Goal: Task Accomplishment & Management: Use online tool/utility

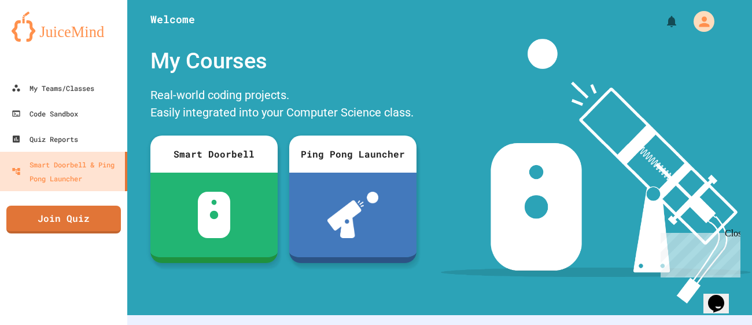
click at [733, 228] on iframe at bounding box center [698, 252] width 84 height 49
click at [25, 108] on div "Code Sandbox" at bounding box center [44, 113] width 68 height 14
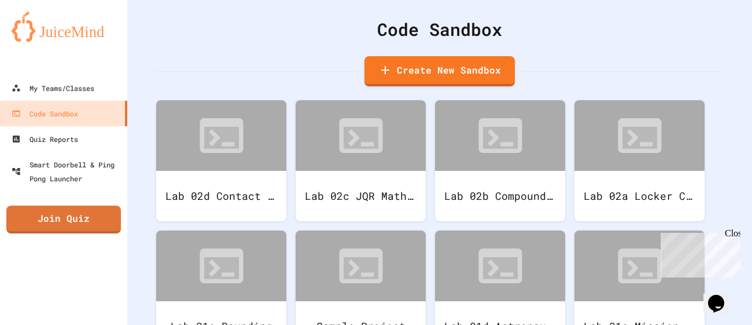
scroll to position [37, 0]
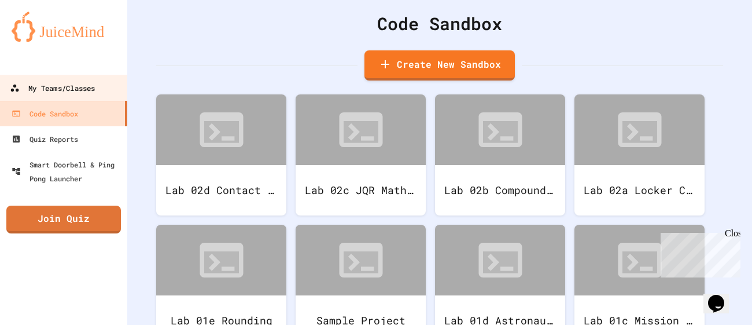
click at [60, 83] on div "My Teams/Classes" at bounding box center [52, 88] width 85 height 14
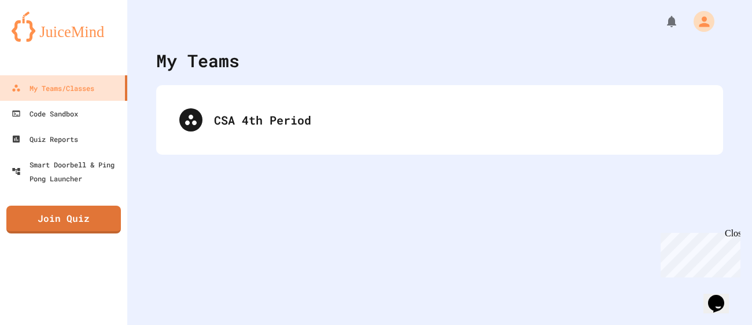
click at [292, 172] on div "My Teams CSA 4th Period" at bounding box center [439, 162] width 625 height 325
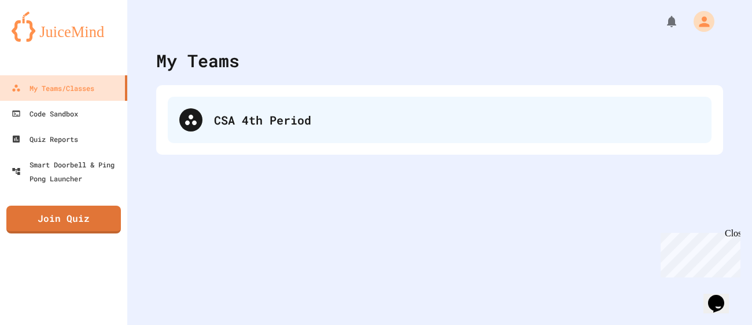
click at [276, 136] on div "CSA 4th Period" at bounding box center [440, 120] width 544 height 46
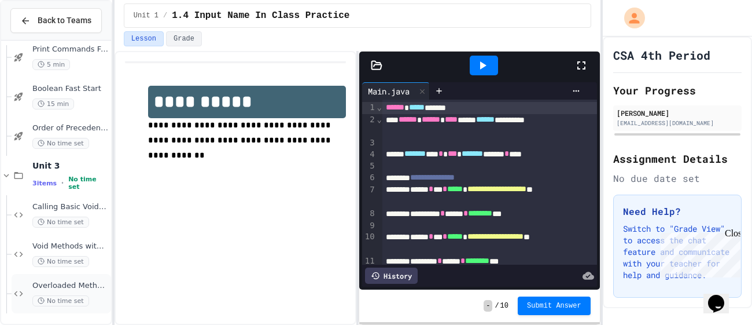
click at [84, 284] on span "Overloaded Methods - Smoothie Maker" at bounding box center [70, 286] width 76 height 10
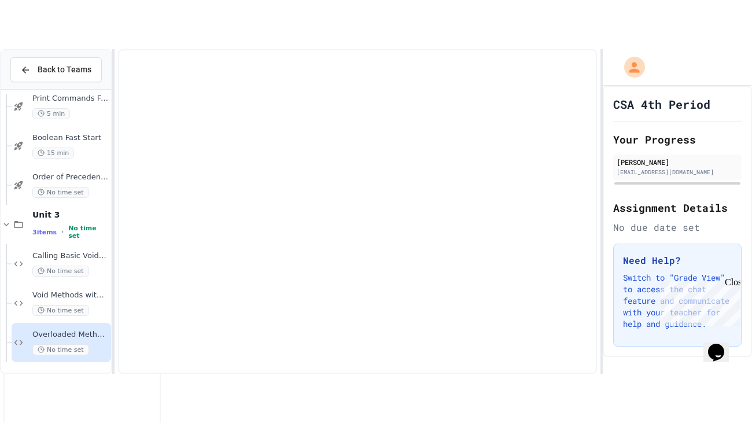
scroll to position [79, 0]
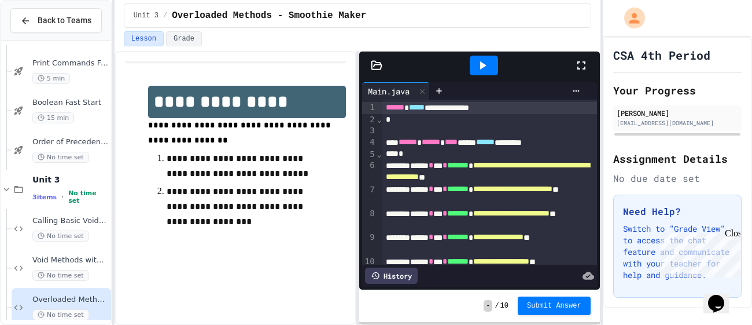
click at [580, 62] on icon at bounding box center [581, 65] width 14 height 14
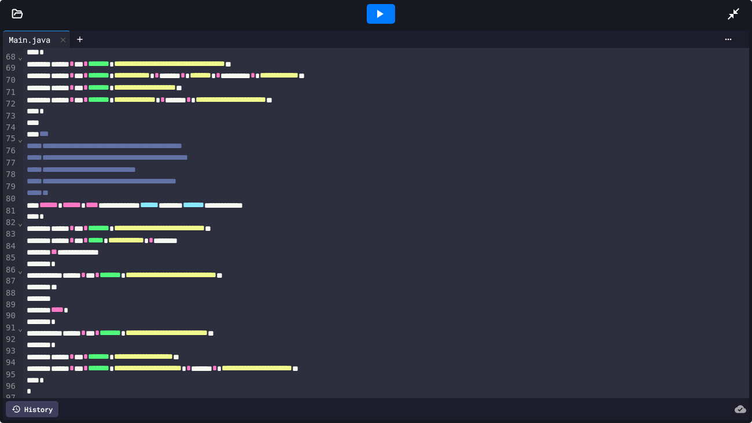
scroll to position [797, 0]
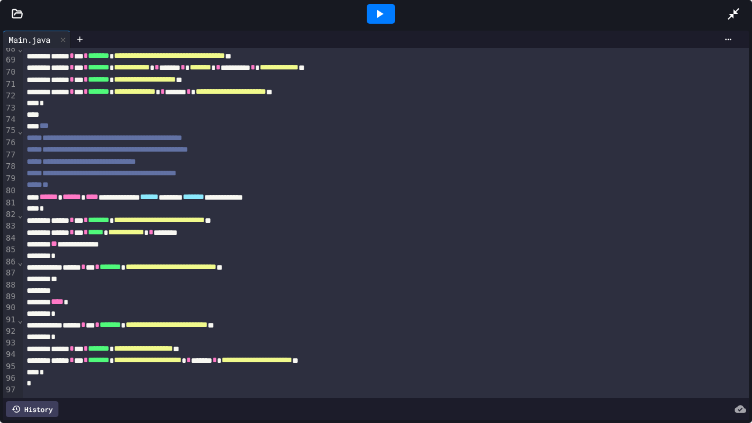
click at [501, 324] on div "*" at bounding box center [386, 373] width 726 height 12
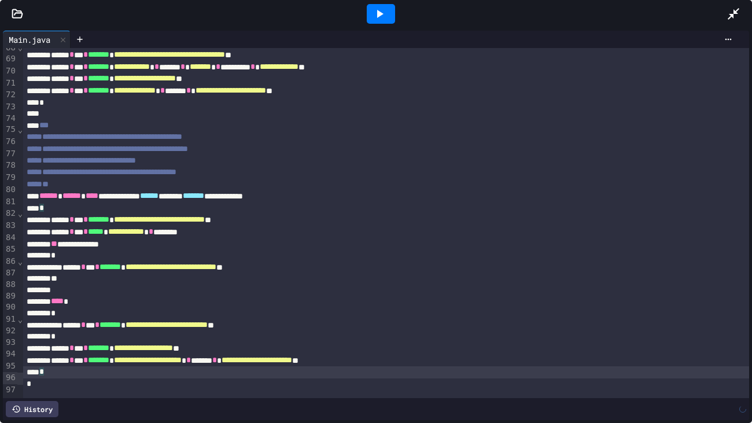
scroll to position [797, 0]
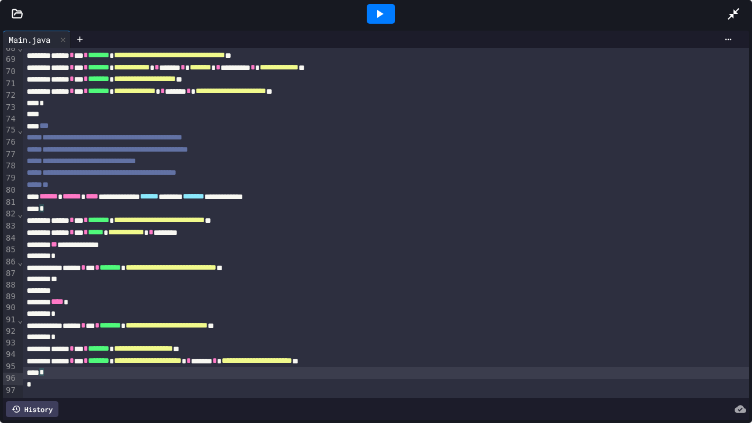
click at [487, 324] on div "**********" at bounding box center [386, 361] width 726 height 12
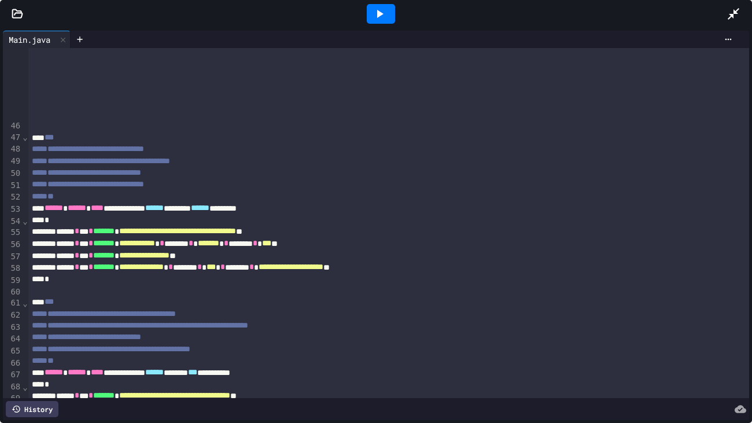
scroll to position [854, 0]
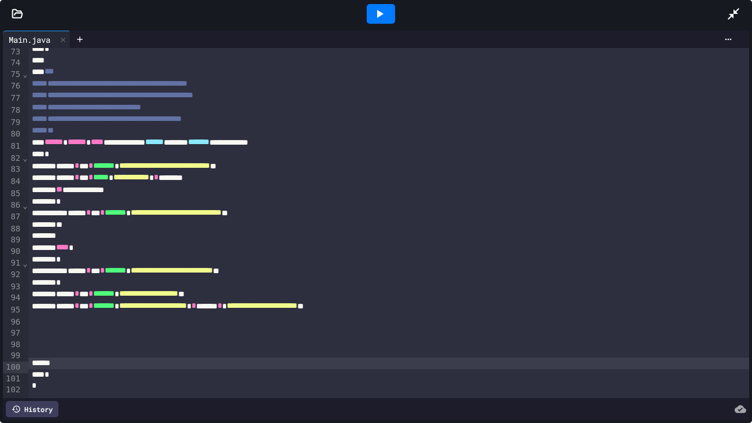
click at [321, 324] on div at bounding box center [388, 341] width 721 height 12
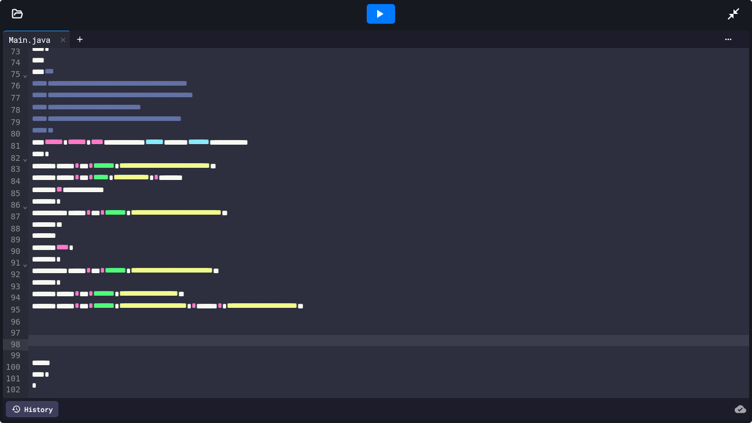
click at [322, 324] on div at bounding box center [388, 329] width 721 height 12
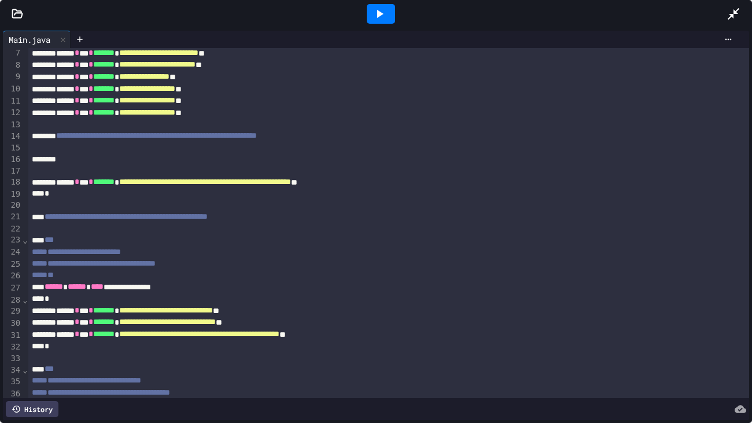
scroll to position [72, 0]
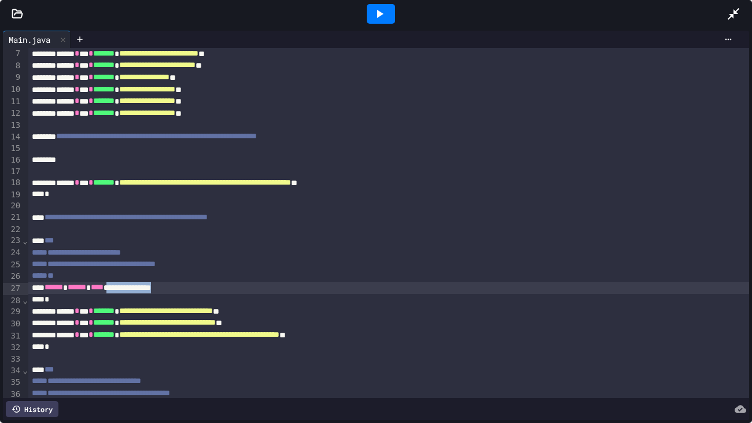
drag, startPoint x: 144, startPoint y: 288, endPoint x: 235, endPoint y: 285, distance: 90.9
click at [235, 285] on div "**********" at bounding box center [388, 288] width 721 height 12
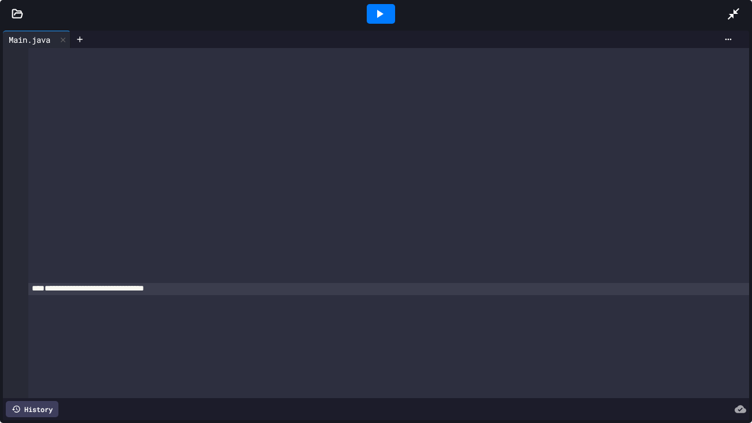
scroll to position [853, 0]
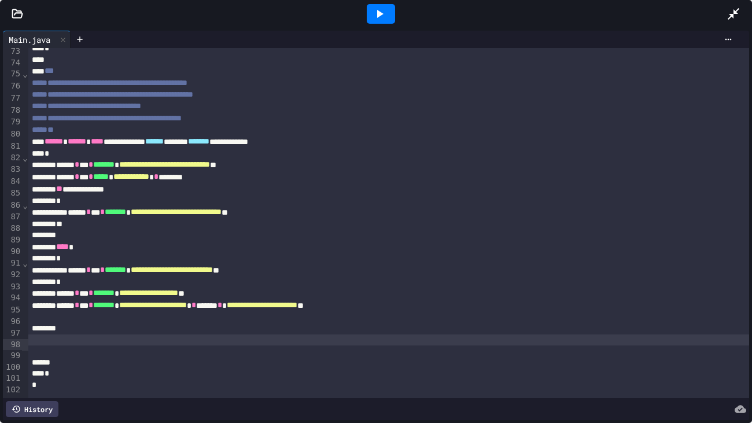
click at [205, 324] on div at bounding box center [388, 340] width 721 height 12
click at [206, 324] on div at bounding box center [388, 329] width 721 height 12
click at [75, 324] on span "**********" at bounding box center [74, 328] width 36 height 8
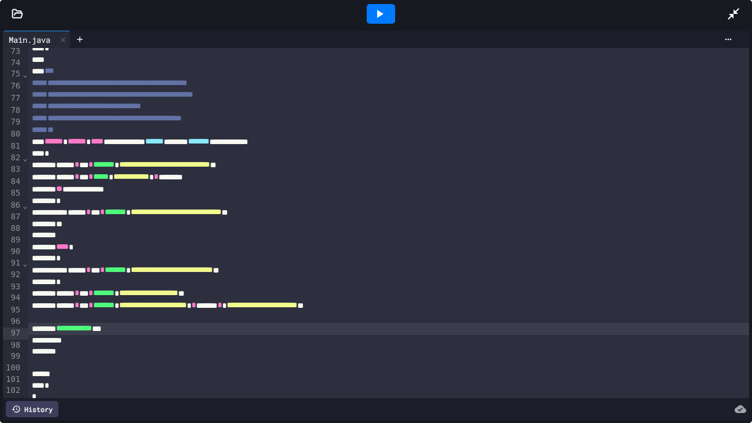
click at [72, 324] on span "**********" at bounding box center [74, 328] width 36 height 8
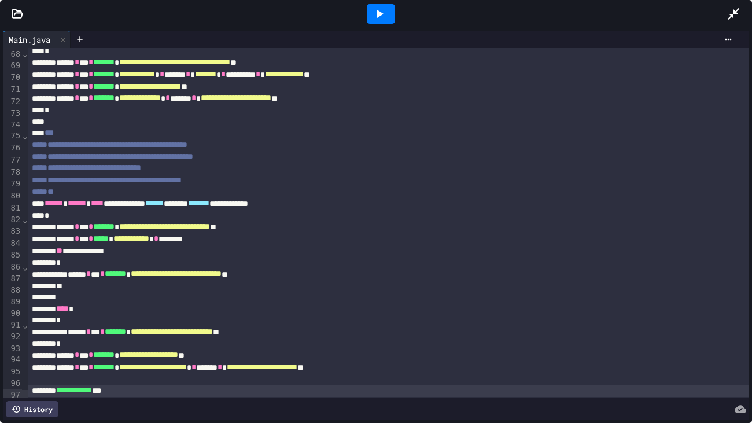
scroll to position [791, 0]
click at [389, 15] on div at bounding box center [381, 14] width 28 height 20
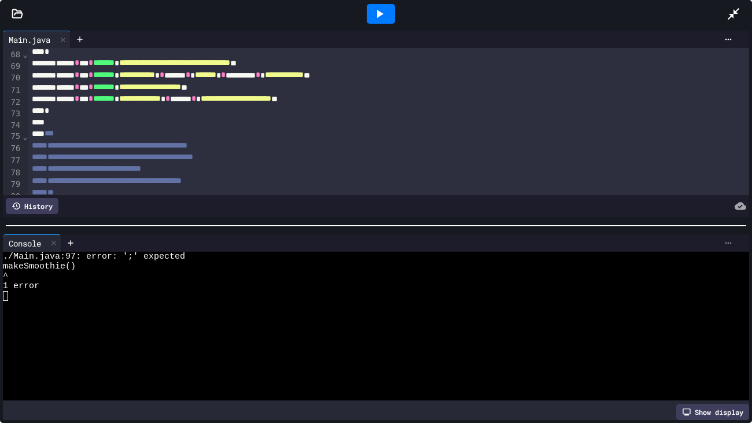
click at [733, 238] on div at bounding box center [728, 242] width 19 height 9
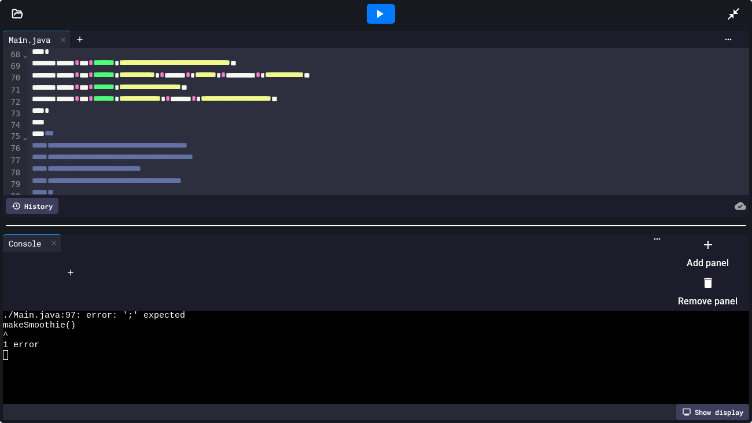
click at [703, 279] on li "Remove panel" at bounding box center [708, 292] width 60 height 37
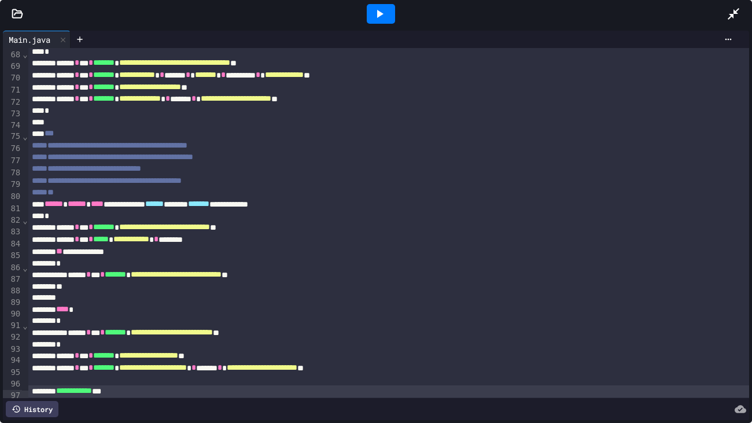
scroll to position [865, 0]
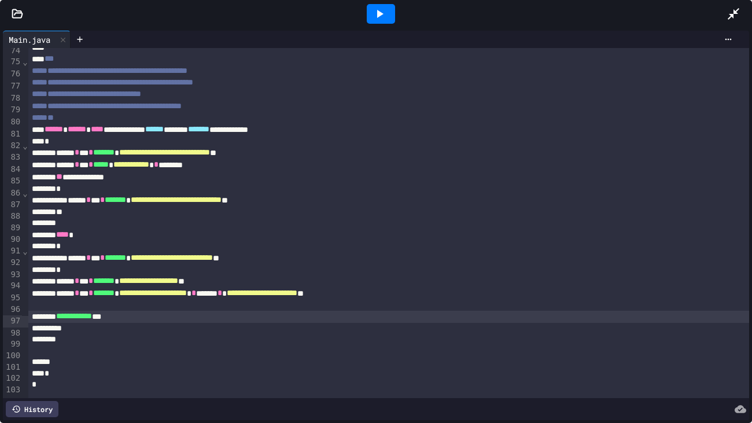
click at [194, 324] on div at bounding box center [388, 329] width 721 height 12
click at [380, 11] on icon at bounding box center [380, 14] width 14 height 14
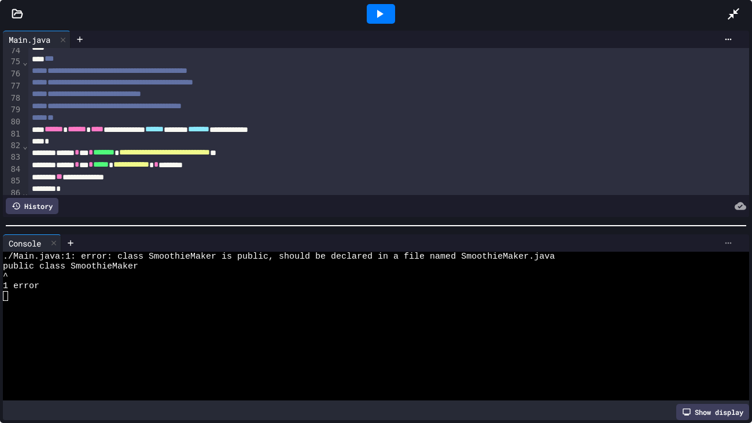
click at [725, 238] on icon at bounding box center [728, 242] width 9 height 9
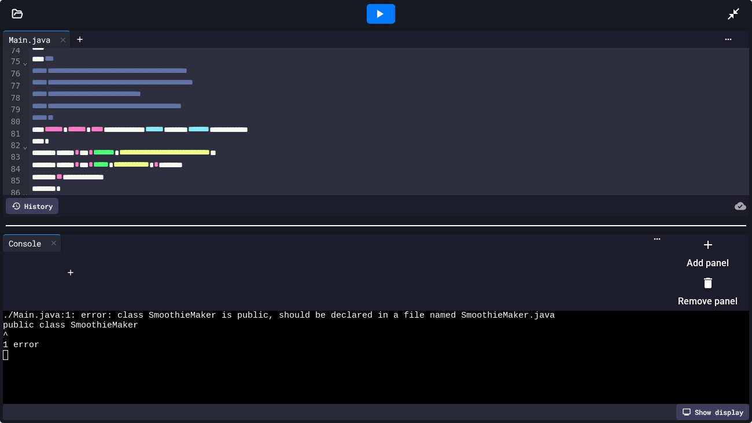
click at [696, 276] on li "Remove panel" at bounding box center [708, 292] width 60 height 37
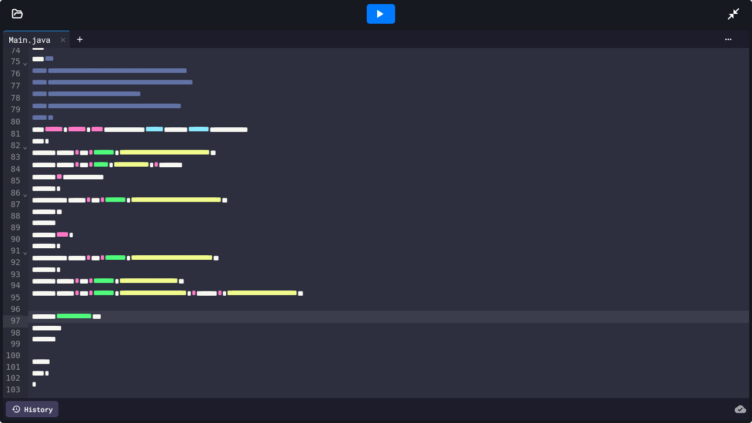
click at [248, 323] on div "**********" at bounding box center [388, 317] width 721 height 12
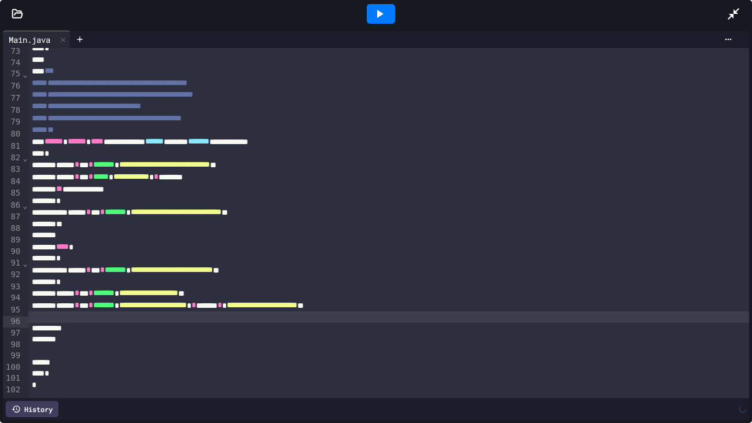
scroll to position [0, 0]
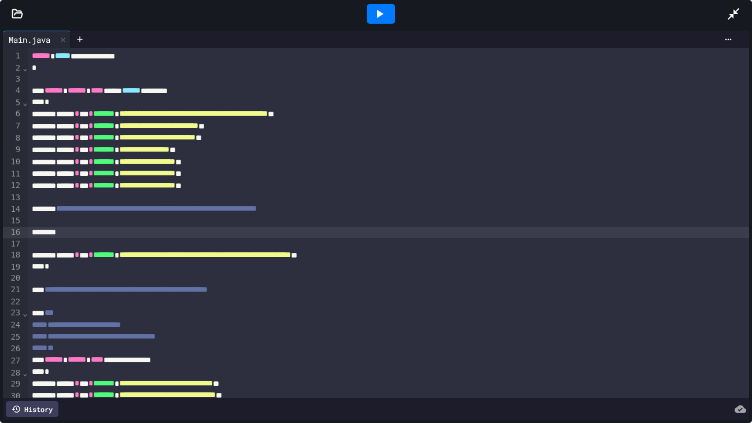
click at [294, 233] on div at bounding box center [388, 233] width 721 height 12
click at [385, 12] on icon at bounding box center [380, 14] width 14 height 14
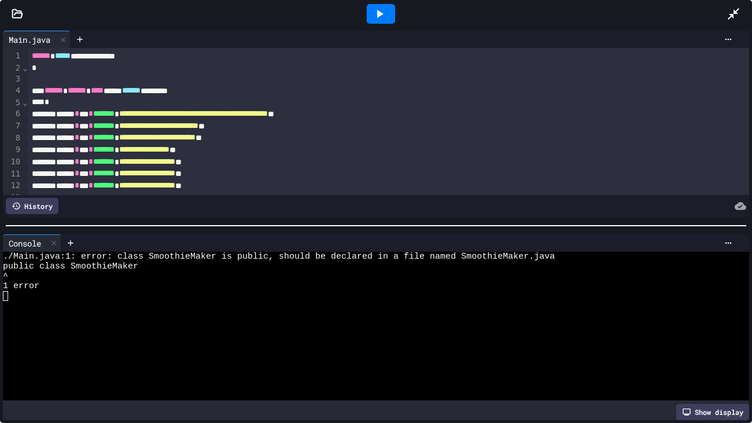
click at [738, 235] on div "Console" at bounding box center [376, 242] width 746 height 17
click at [727, 244] on icon at bounding box center [728, 242] width 9 height 9
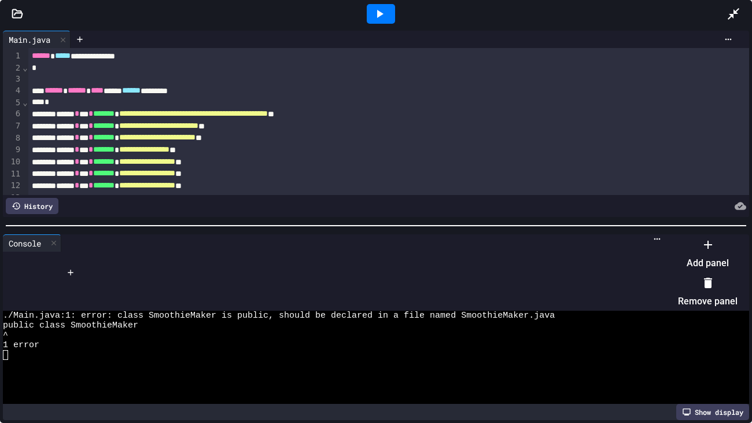
click at [704, 278] on li "Remove panel" at bounding box center [708, 292] width 60 height 37
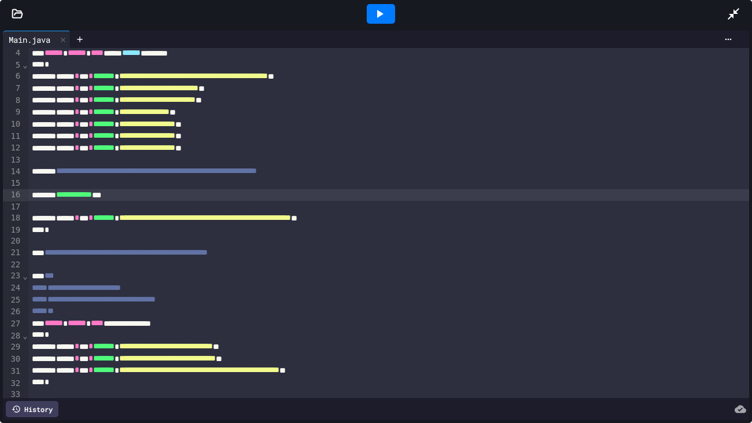
scroll to position [37, 0]
click at [159, 196] on div "**********" at bounding box center [388, 196] width 721 height 12
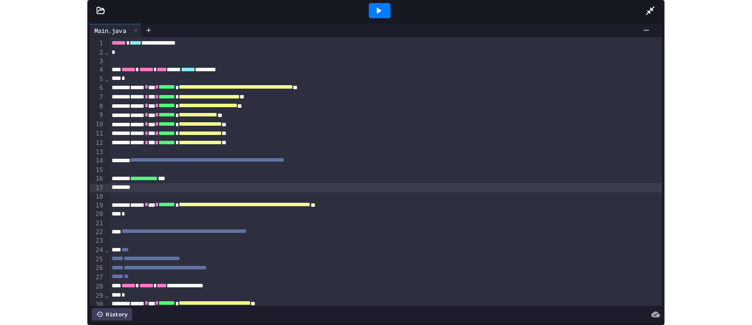
scroll to position [1, 0]
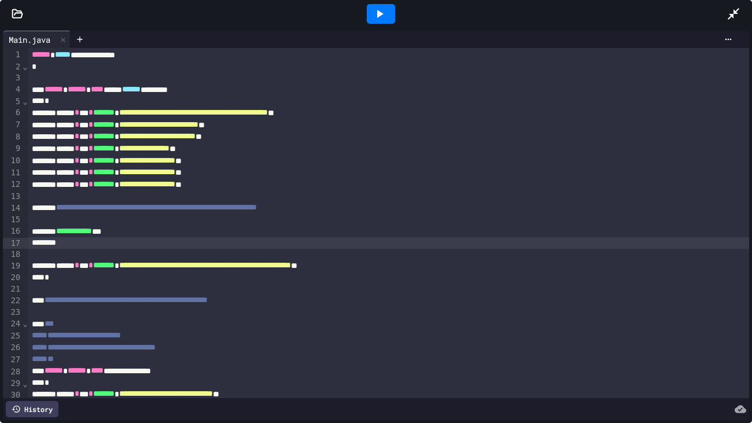
click at [730, 12] on icon at bounding box center [734, 14] width 14 height 14
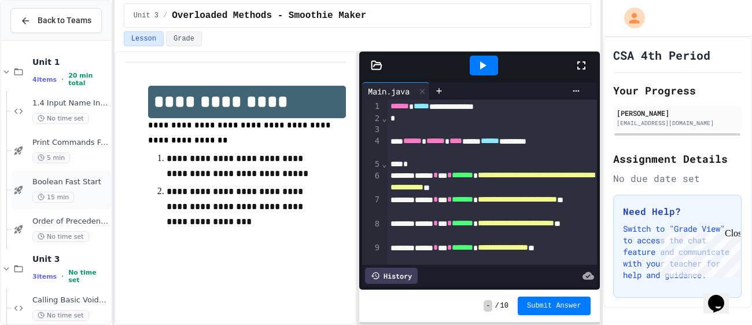
click at [62, 189] on div "Boolean Fast Start 15 min" at bounding box center [70, 189] width 76 height 25
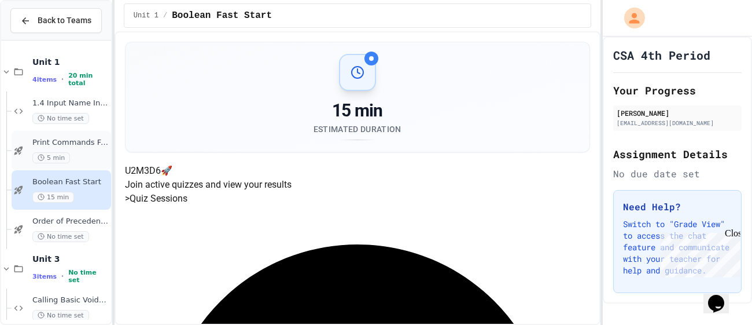
click at [87, 152] on div "5 min" at bounding box center [70, 157] width 76 height 11
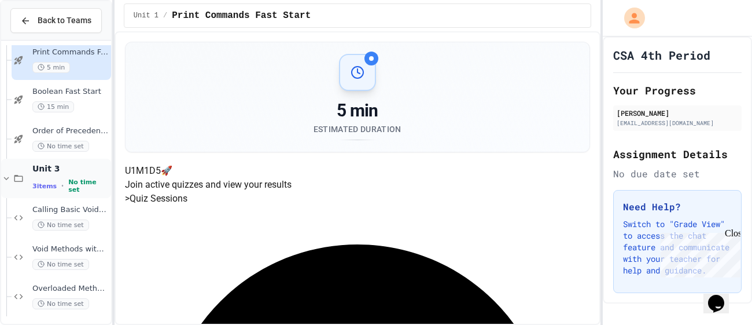
click at [71, 256] on div "Void Methods with Parameters - Pizza Receipt Builder No time set" at bounding box center [70, 256] width 76 height 25
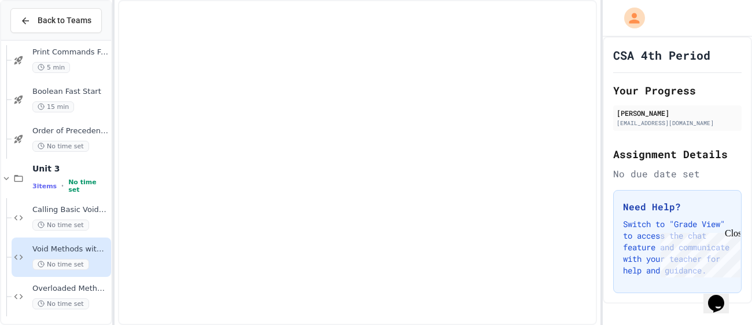
scroll to position [79, 0]
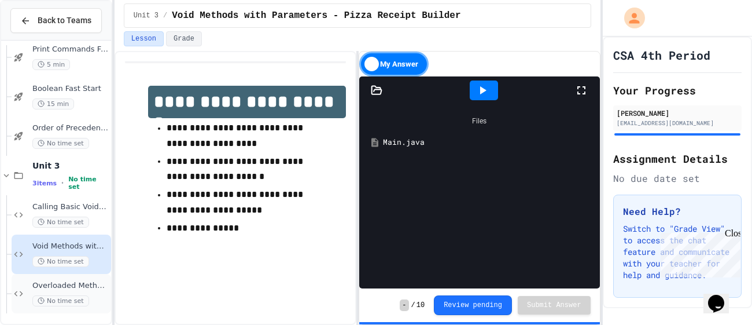
click at [72, 295] on span "No time set" at bounding box center [60, 300] width 57 height 11
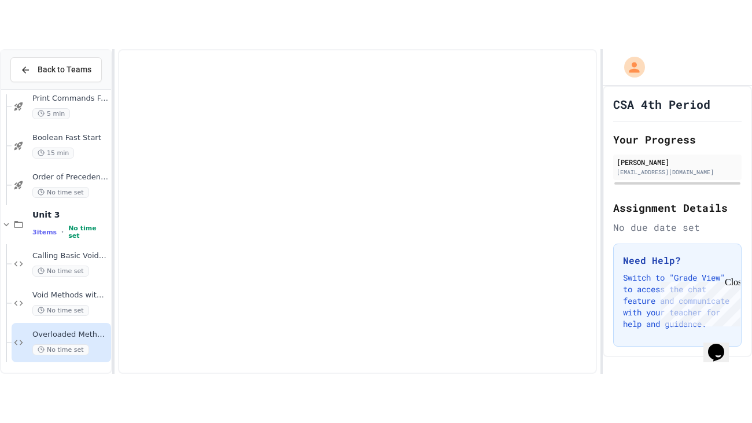
scroll to position [79, 0]
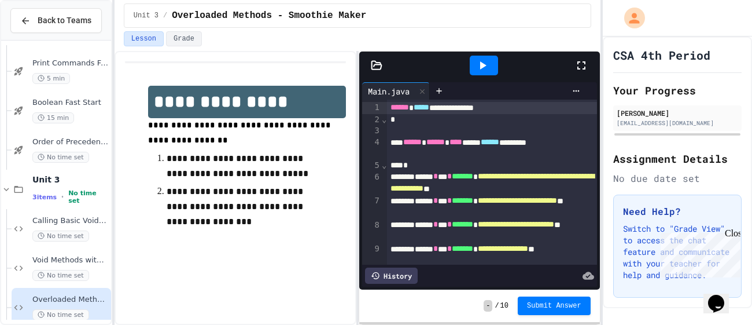
click at [572, 67] on div at bounding box center [484, 65] width 181 height 31
click at [580, 69] on icon at bounding box center [581, 65] width 14 height 14
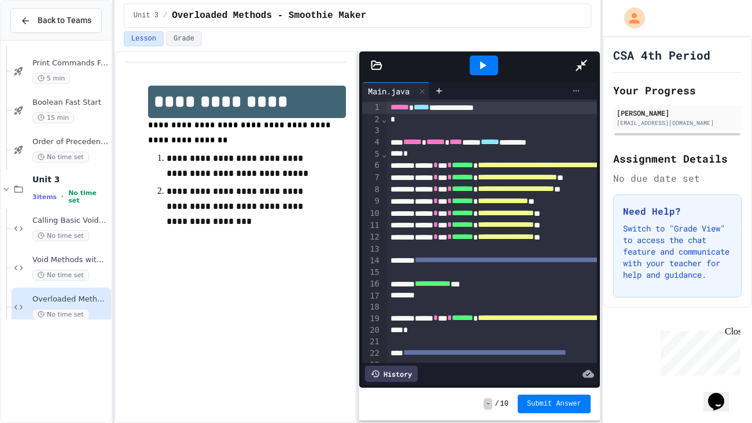
click at [581, 86] on icon at bounding box center [576, 90] width 9 height 9
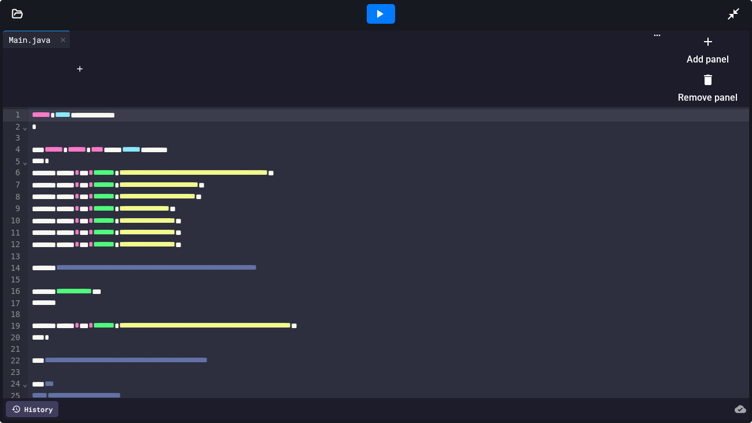
scroll to position [0, 0]
click at [666, 32] on div at bounding box center [701, 32] width 71 height 0
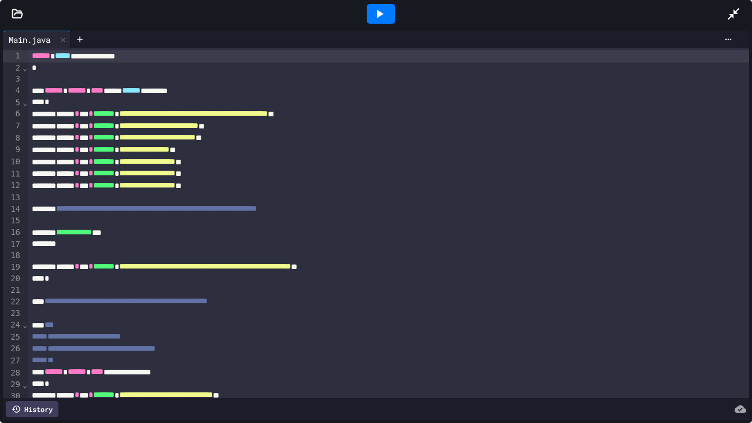
click at [28, 36] on div "Main.java" at bounding box center [29, 40] width 53 height 12
click at [27, 8] on div at bounding box center [17, 14] width 35 height 12
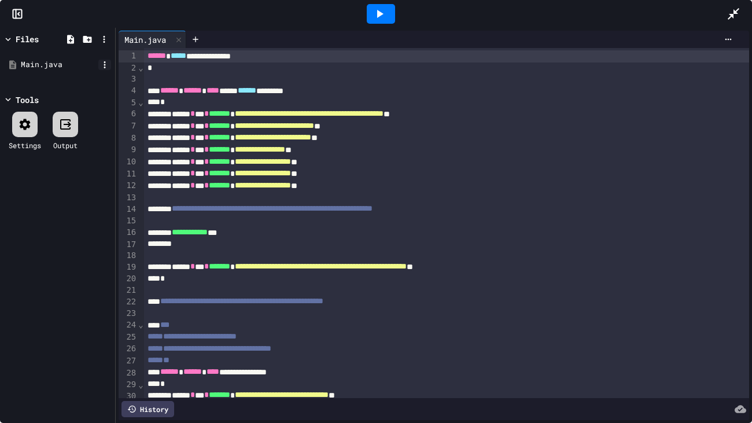
click at [104, 61] on icon at bounding box center [105, 65] width 10 height 10
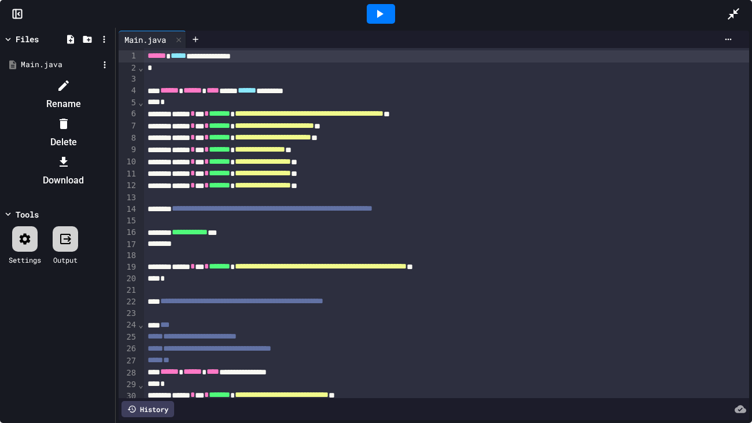
click at [112, 93] on li "Rename" at bounding box center [63, 94] width 98 height 37
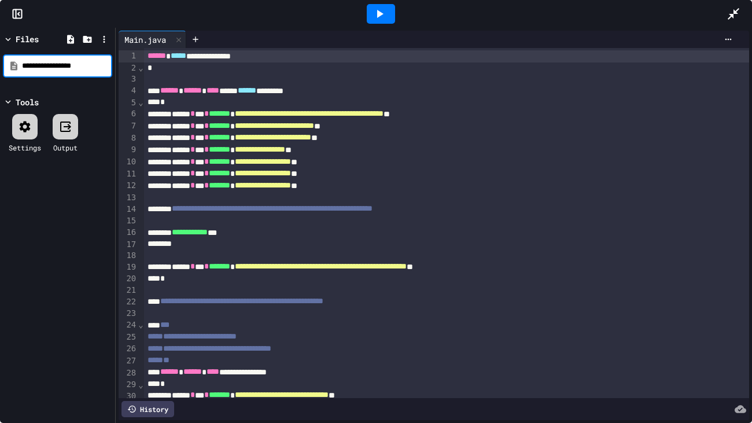
type input "**********"
click at [109, 42] on div at bounding box center [104, 39] width 14 height 14
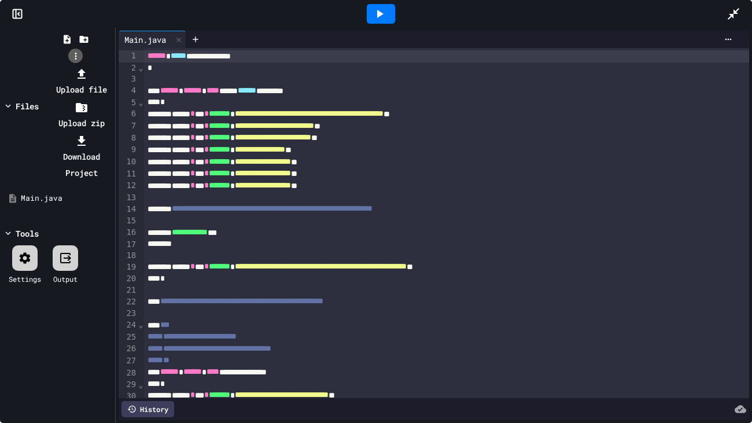
click at [109, 65] on div at bounding box center [75, 65] width 73 height 0
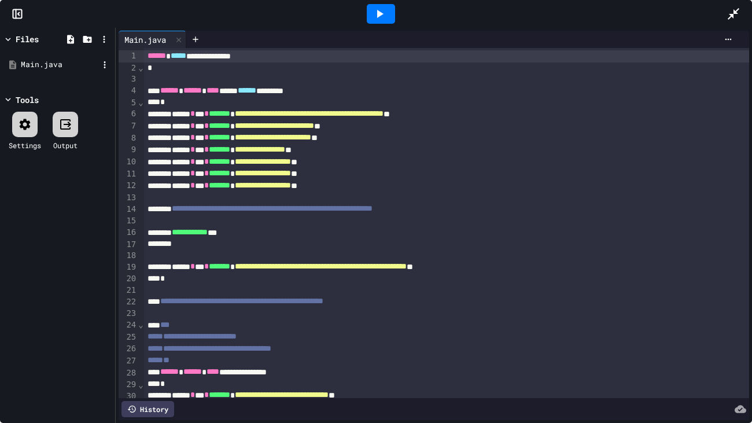
click at [42, 62] on div "Main.java" at bounding box center [60, 65] width 78 height 12
click at [94, 62] on div "Main.java" at bounding box center [60, 65] width 78 height 12
click at [122, 72] on div "2" at bounding box center [128, 68] width 19 height 12
click at [110, 68] on div at bounding box center [104, 65] width 13 height 10
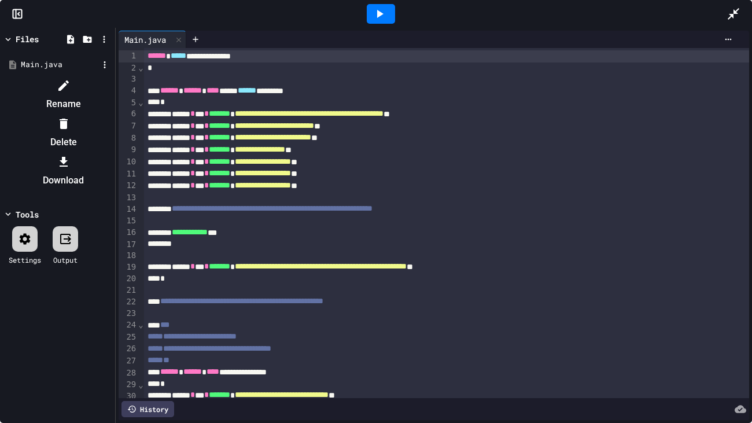
click at [71, 81] on icon at bounding box center [64, 86] width 14 height 14
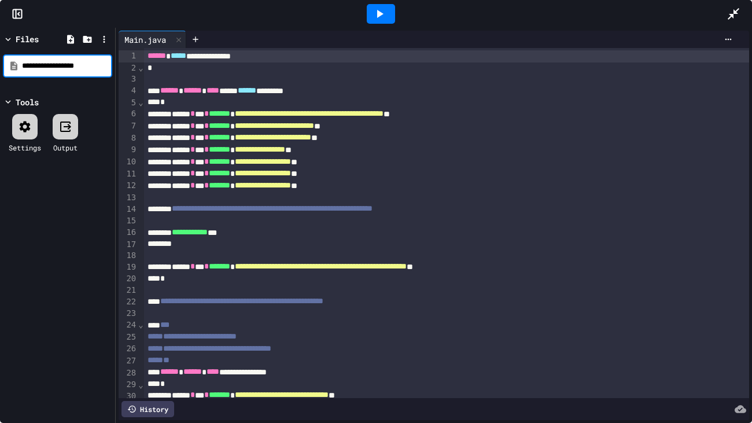
type input "**********"
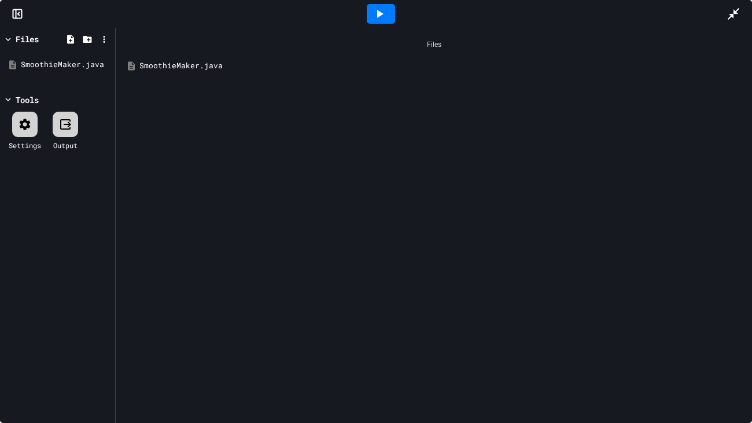
click at [216, 65] on div "SmoothieMaker.java" at bounding box center [442, 66] width 606 height 12
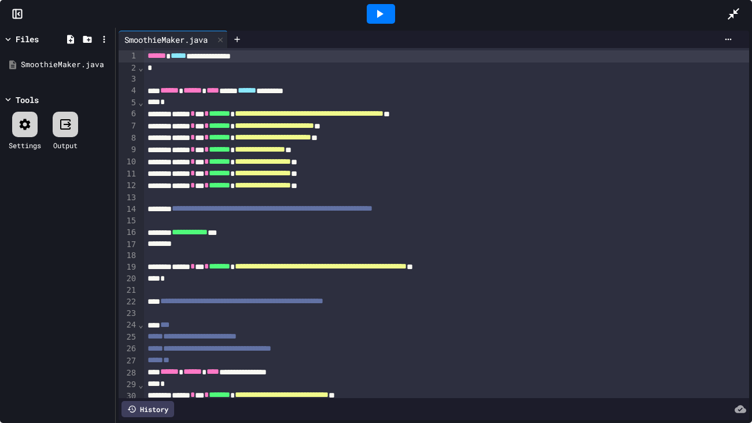
click at [16, 129] on div at bounding box center [24, 124] width 25 height 25
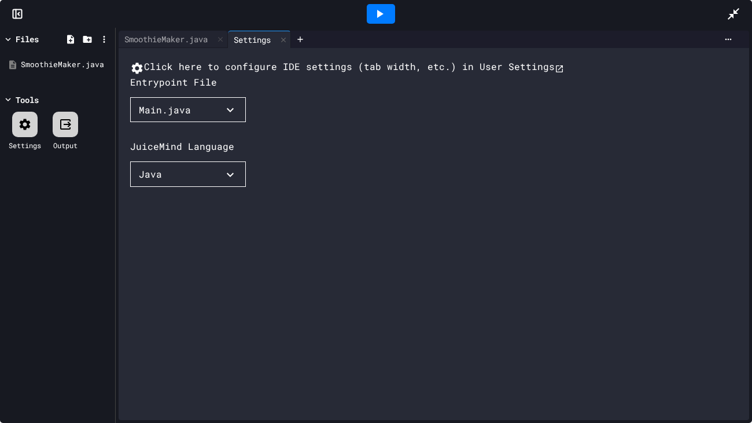
click at [163, 117] on div "Main.java" at bounding box center [165, 110] width 52 height 14
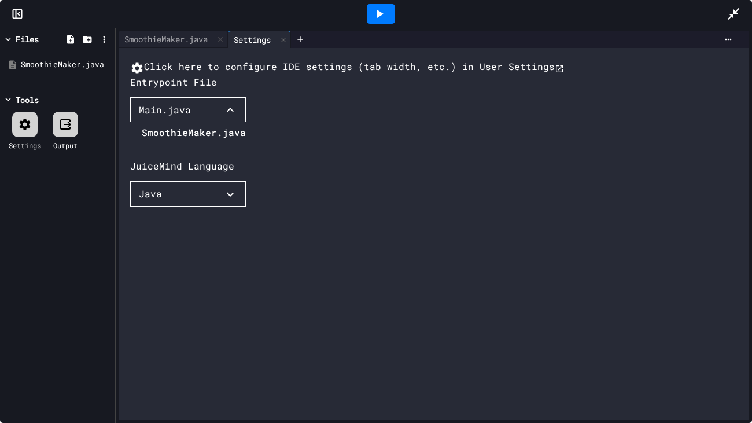
click at [178, 142] on li "SmoothieMaker.java" at bounding box center [194, 132] width 104 height 19
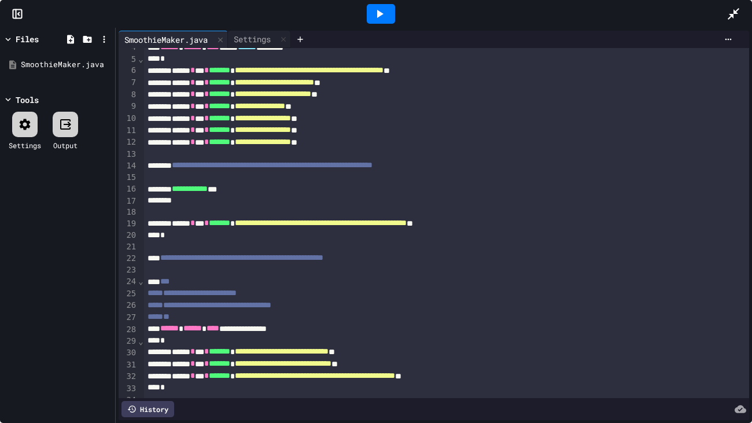
scroll to position [44, 0]
click at [377, 13] on icon at bounding box center [380, 14] width 6 height 8
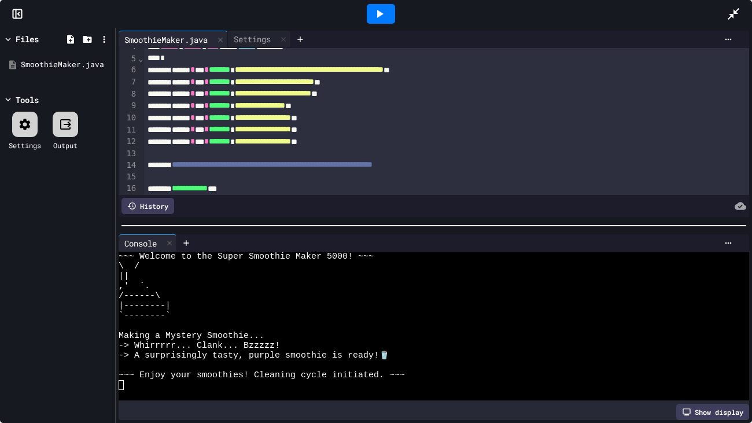
click at [738, 242] on div "Console" at bounding box center [434, 242] width 631 height 17
click at [731, 244] on icon at bounding box center [728, 242] width 9 height 9
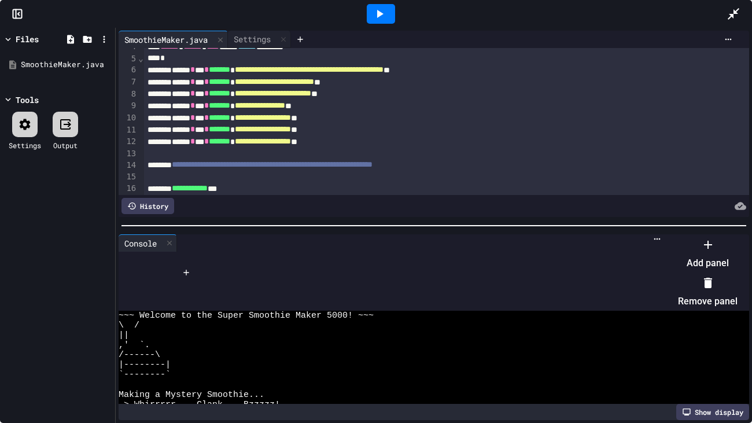
click at [712, 278] on li "Remove panel" at bounding box center [708, 292] width 60 height 37
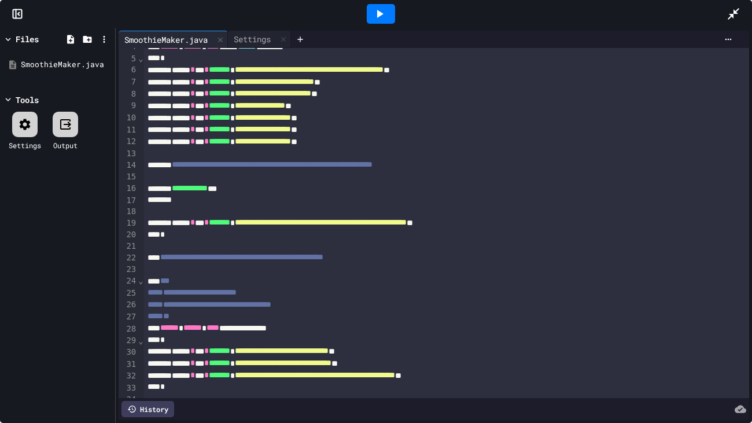
click at [250, 192] on div "**********" at bounding box center [446, 189] width 605 height 12
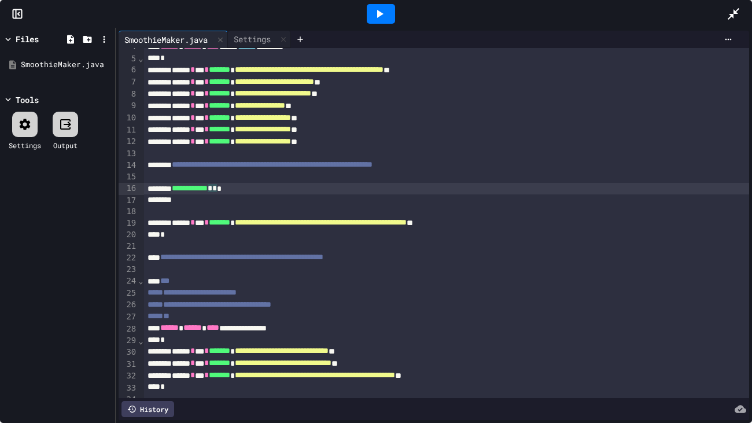
click at [258, 193] on div "**********" at bounding box center [446, 189] width 605 height 12
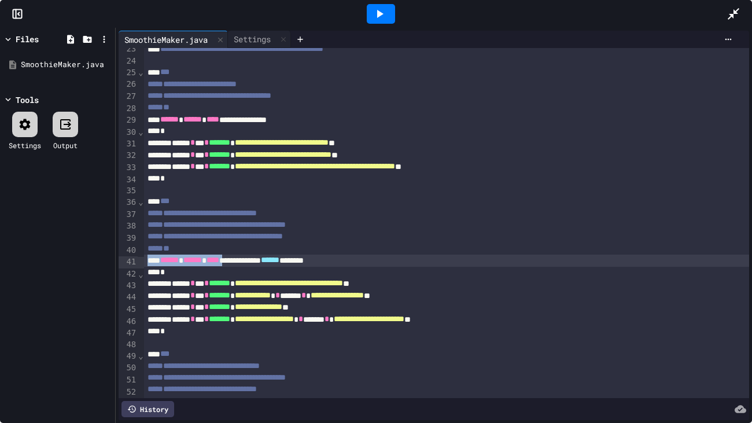
scroll to position [264, 0]
drag, startPoint x: 260, startPoint y: 261, endPoint x: 389, endPoint y: 261, distance: 129.0
click at [389, 261] on div "**********" at bounding box center [446, 261] width 605 height 12
copy div "****** ****** **** *"
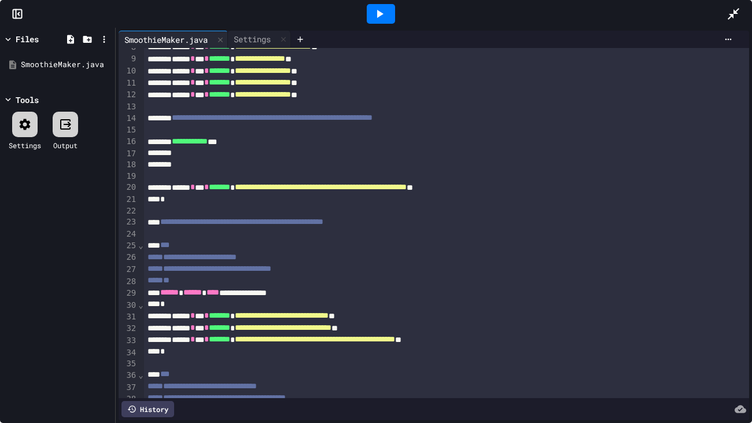
scroll to position [80, 0]
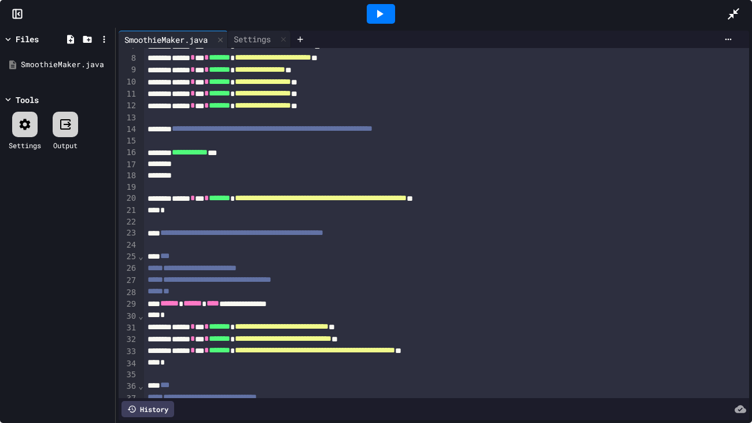
click at [226, 160] on div at bounding box center [446, 165] width 605 height 12
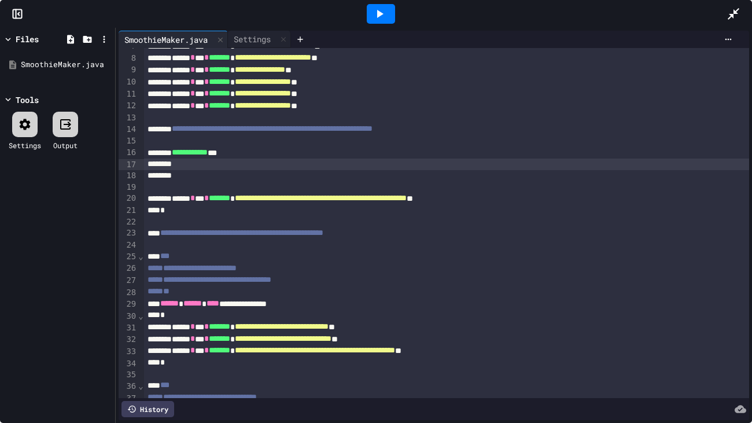
paste div
click at [377, 16] on icon at bounding box center [380, 14] width 6 height 8
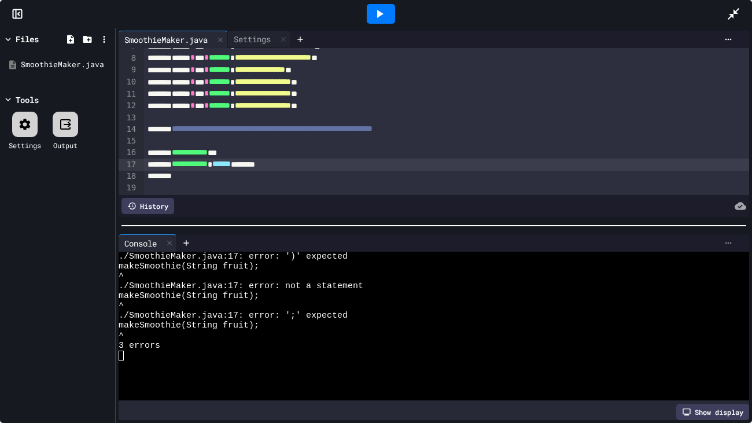
click at [728, 239] on icon at bounding box center [728, 242] width 9 height 9
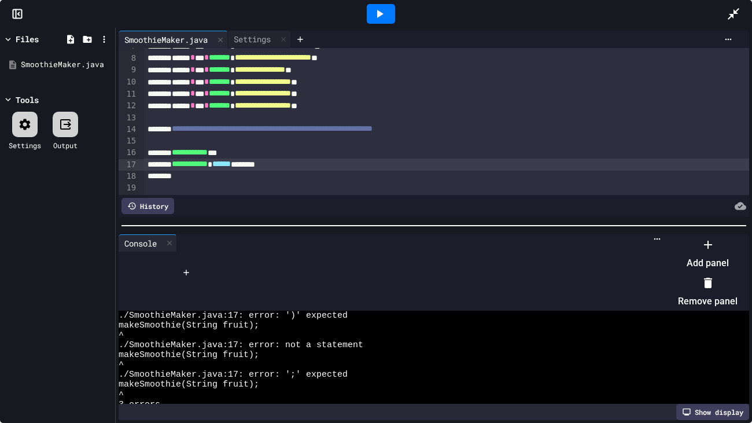
click at [687, 286] on li "Remove panel" at bounding box center [708, 292] width 60 height 37
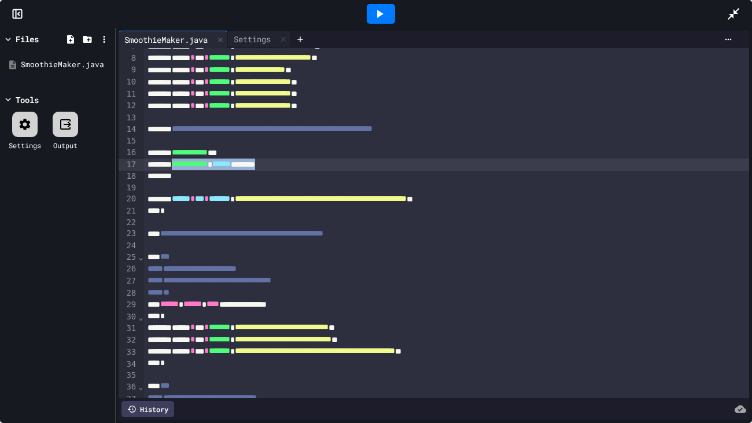
drag, startPoint x: 185, startPoint y: 163, endPoint x: 338, endPoint y: 161, distance: 152.8
click at [338, 161] on div "**********" at bounding box center [446, 165] width 605 height 12
click at [248, 156] on div "**********" at bounding box center [446, 153] width 605 height 12
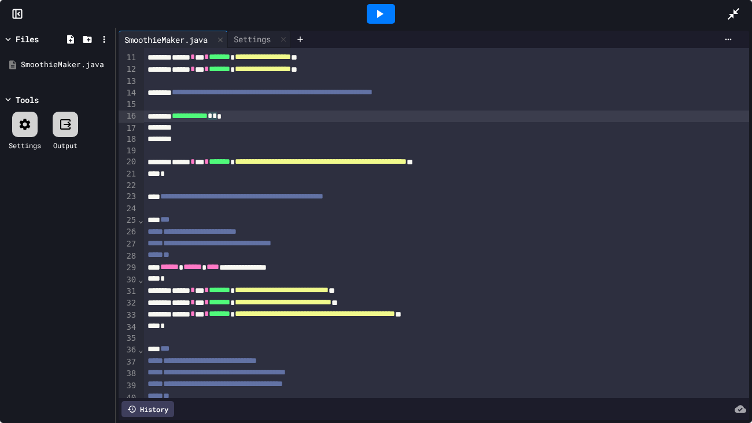
scroll to position [89, 0]
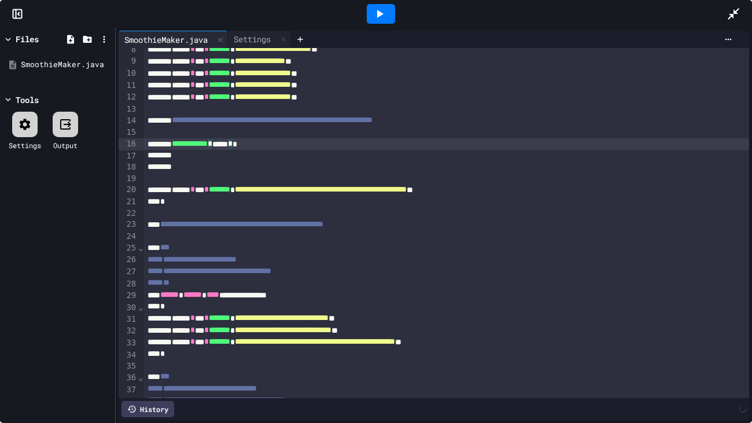
click at [373, 17] on icon at bounding box center [380, 14] width 14 height 14
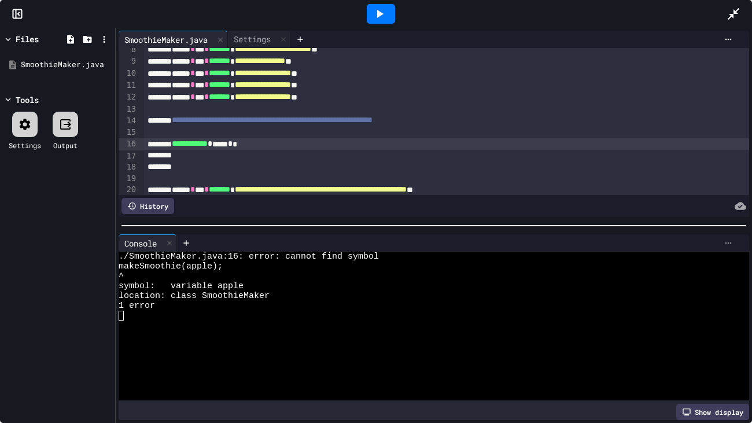
click at [720, 244] on div at bounding box center [728, 242] width 19 height 9
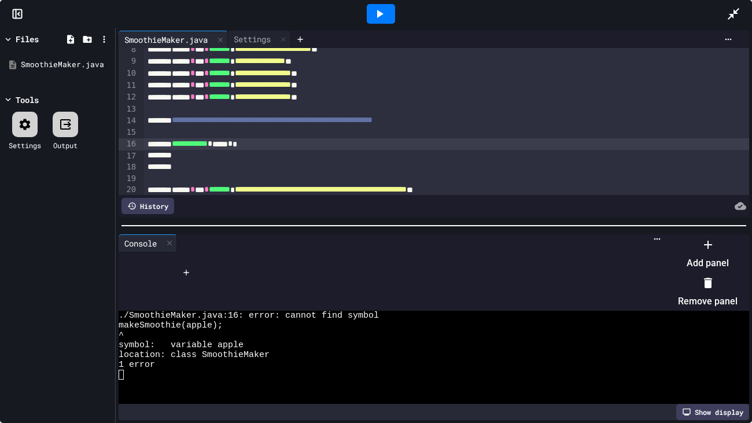
click at [680, 282] on li "Remove panel" at bounding box center [708, 292] width 60 height 37
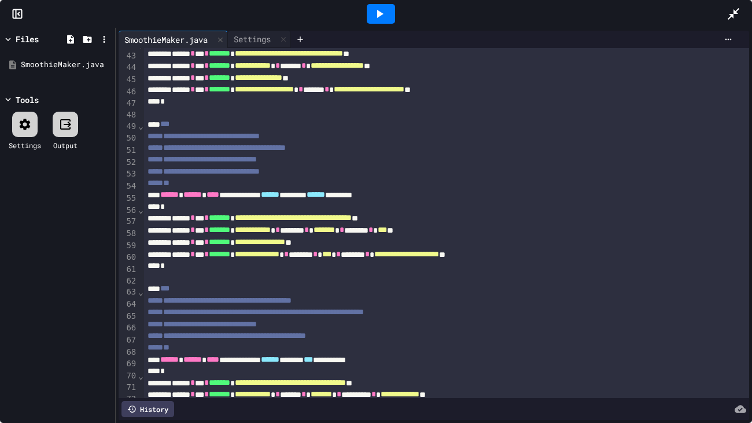
scroll to position [0, 0]
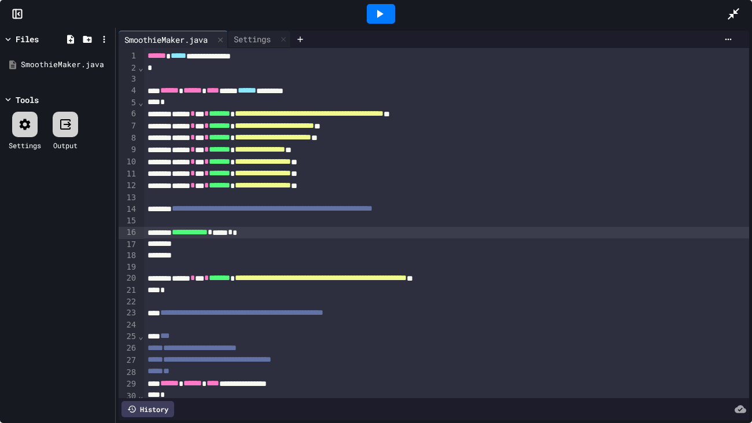
click at [272, 228] on div "**********" at bounding box center [446, 233] width 605 height 12
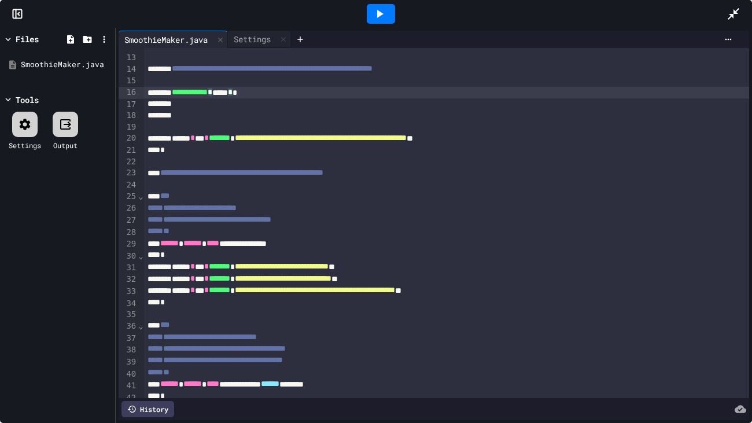
scroll to position [90, 0]
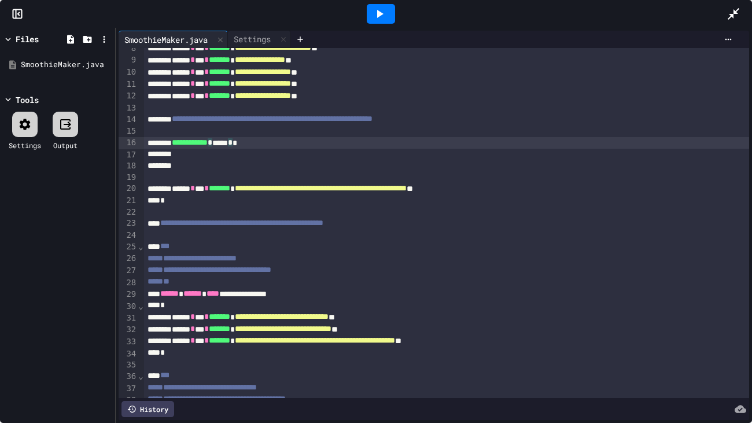
click at [250, 148] on div "**********" at bounding box center [446, 143] width 605 height 12
click at [282, 144] on div "**********" at bounding box center [446, 143] width 605 height 12
click at [235, 143] on span "*" at bounding box center [233, 142] width 5 height 8
click at [388, 15] on div at bounding box center [381, 14] width 28 height 20
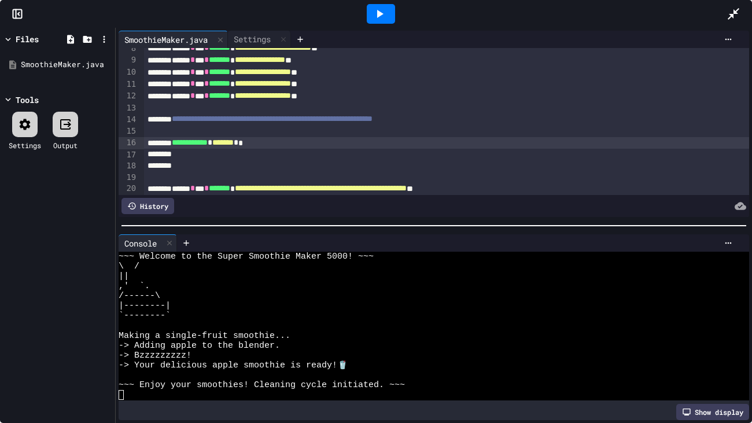
click at [729, 233] on div "Console WWWWWWWWWWWWWWWWWWWWWWWWWWWWWWWW ~~~ Welcome to the Super Smoothie Make…" at bounding box center [434, 327] width 636 height 192
click at [729, 238] on icon at bounding box center [728, 242] width 9 height 9
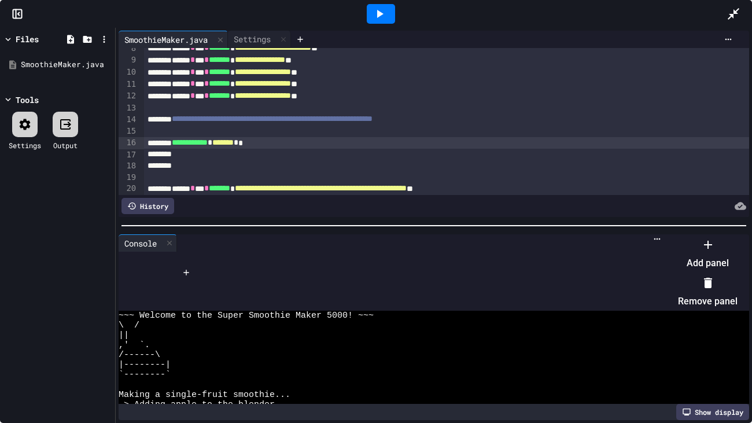
click at [706, 275] on li "Remove panel" at bounding box center [708, 292] width 60 height 37
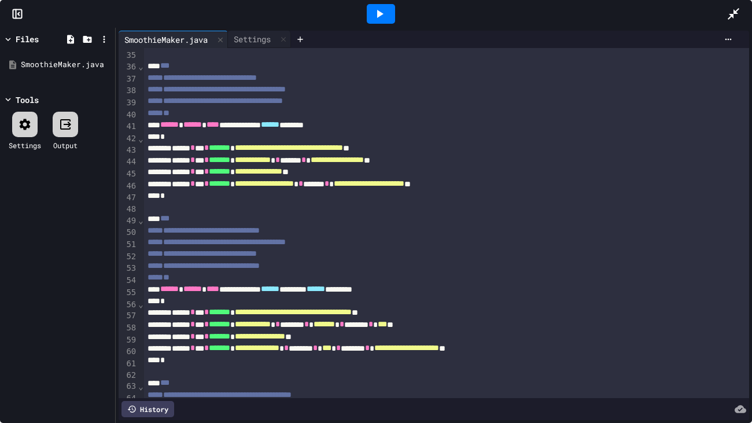
scroll to position [0, 0]
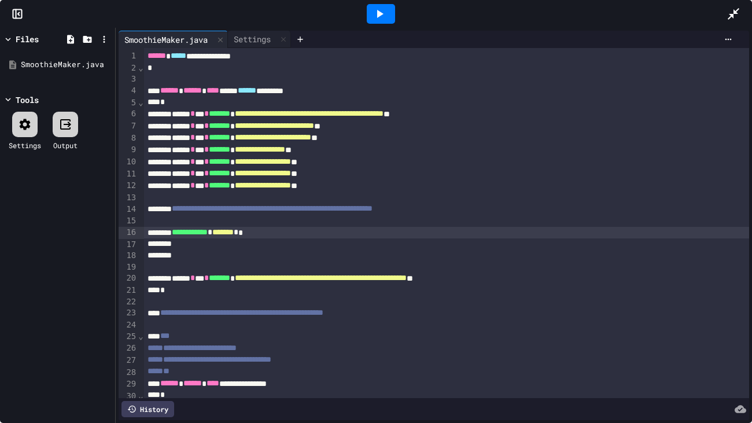
click at [238, 235] on span "*" at bounding box center [236, 232] width 5 height 8
click at [389, 5] on div at bounding box center [381, 14] width 28 height 20
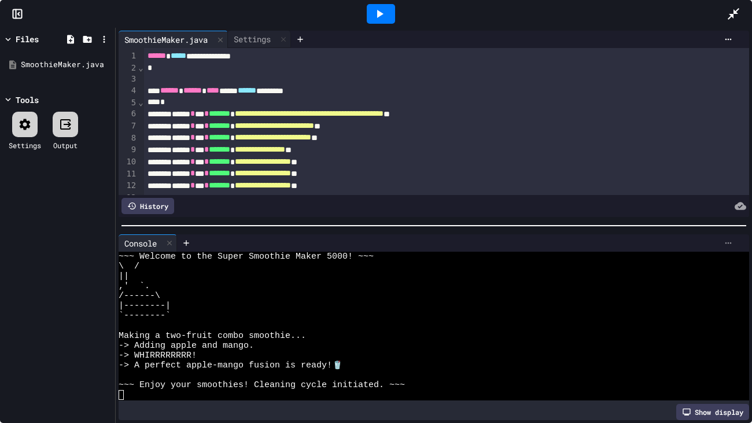
click at [725, 242] on icon at bounding box center [728, 242] width 9 height 9
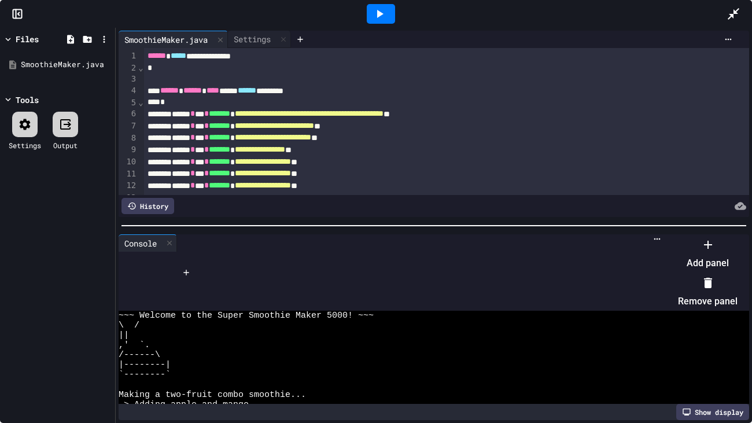
click at [682, 289] on li "Remove panel" at bounding box center [708, 292] width 60 height 37
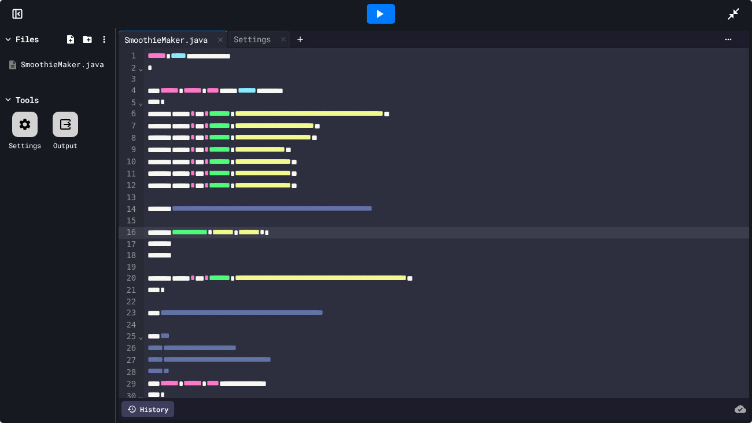
click at [264, 233] on span "*" at bounding box center [262, 232] width 5 height 8
click at [392, 12] on div at bounding box center [381, 14] width 28 height 20
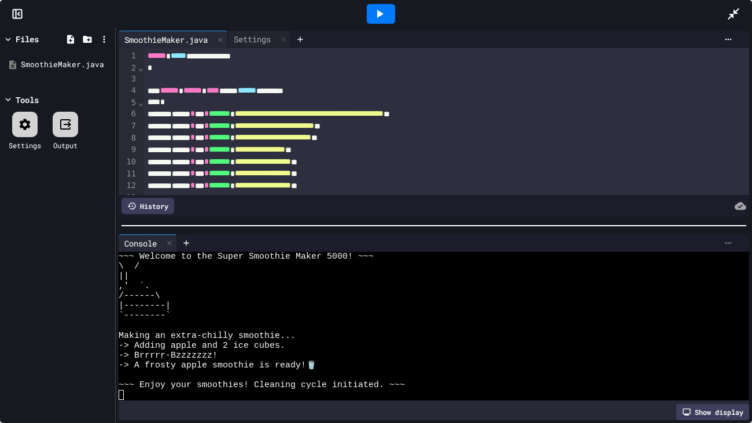
click at [725, 243] on icon at bounding box center [728, 243] width 6 height 2
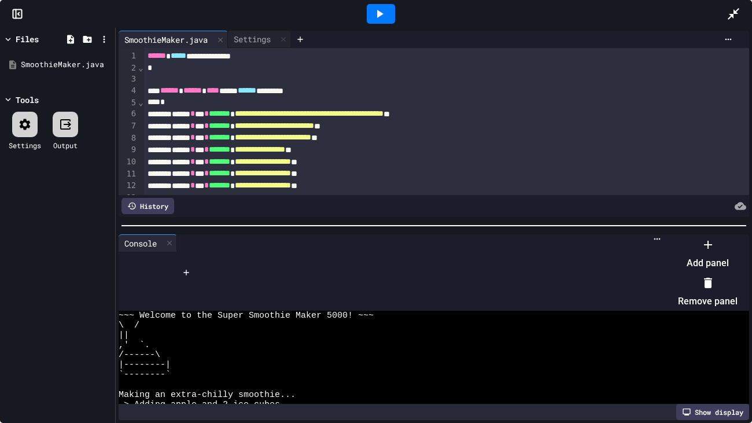
click at [682, 278] on li "Remove panel" at bounding box center [708, 292] width 60 height 37
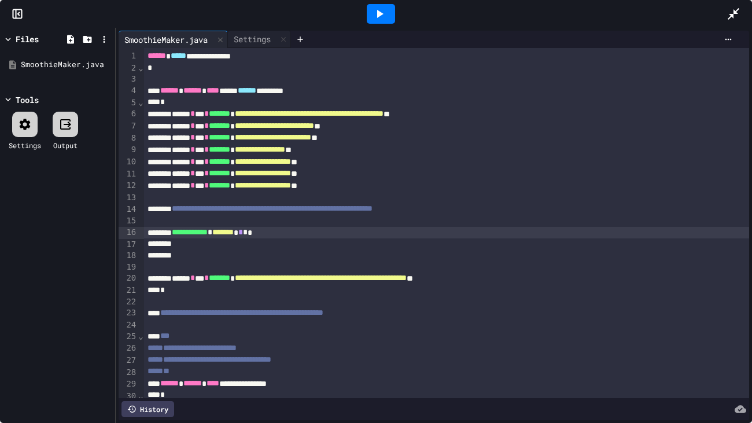
click at [248, 233] on span "*" at bounding box center [245, 232] width 5 height 8
click at [392, 5] on div at bounding box center [381, 14] width 28 height 20
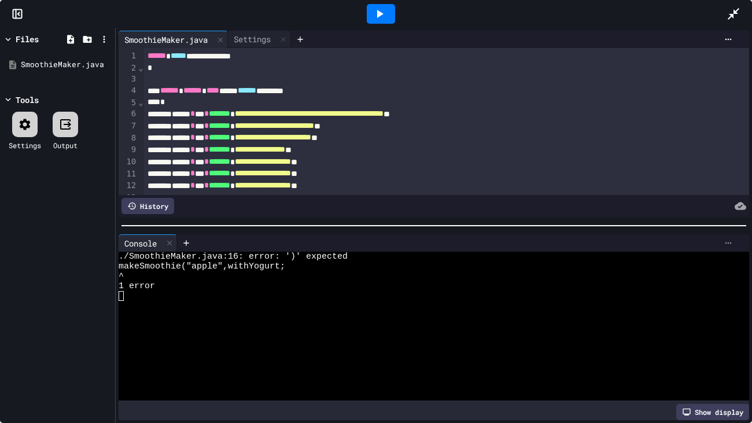
click at [735, 242] on div at bounding box center [728, 242] width 19 height 9
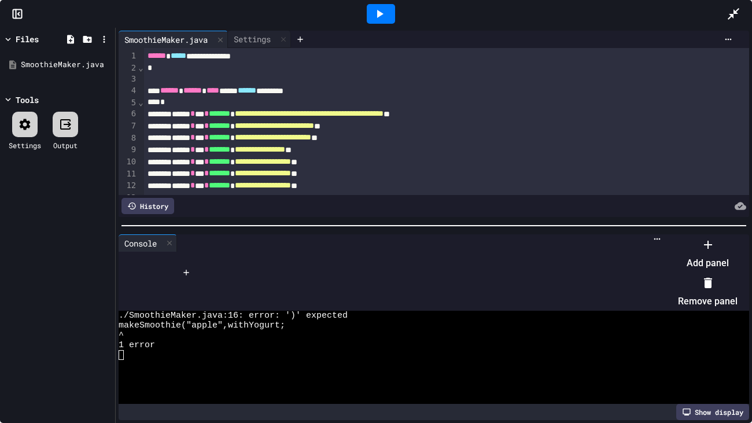
click at [678, 286] on div at bounding box center [708, 283] width 60 height 19
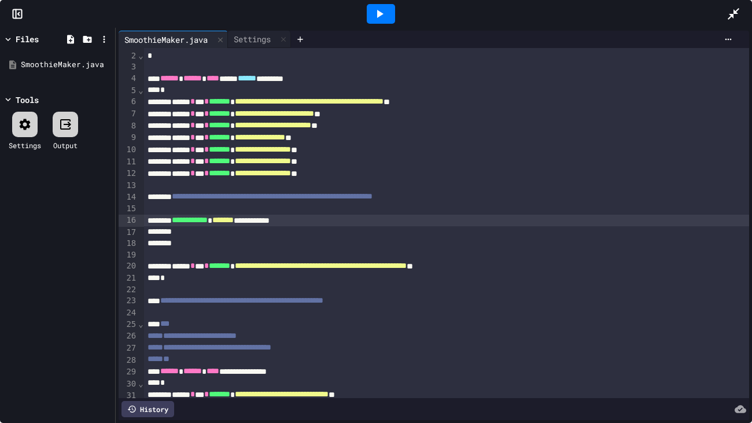
scroll to position [13, 0]
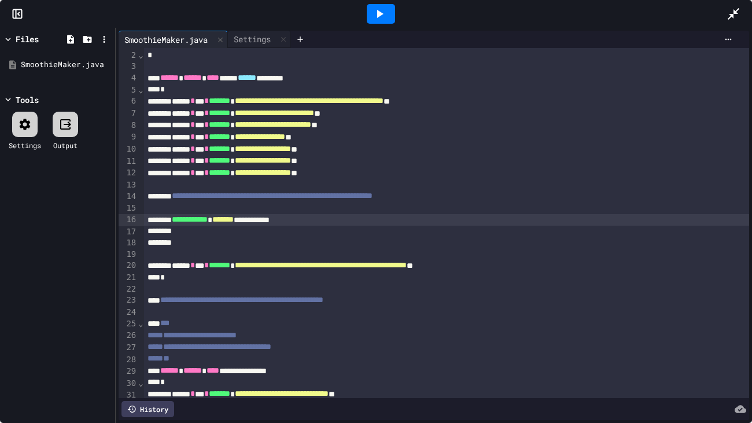
click at [337, 222] on div "**********" at bounding box center [446, 220] width 605 height 12
click at [389, 8] on div at bounding box center [381, 14] width 28 height 20
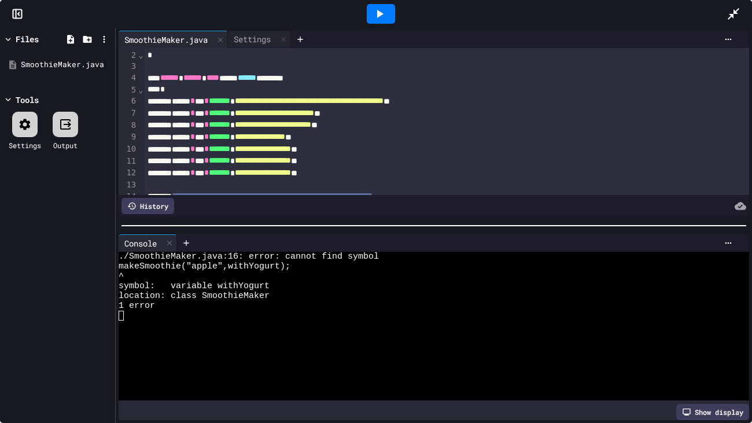
click at [730, 235] on div at bounding box center [457, 242] width 561 height 17
click at [727, 242] on icon at bounding box center [728, 242] width 9 height 9
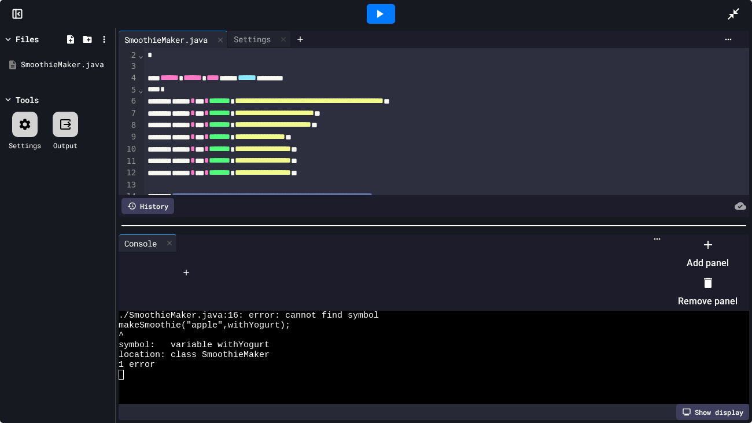
click at [718, 278] on li "Remove panel" at bounding box center [708, 292] width 60 height 37
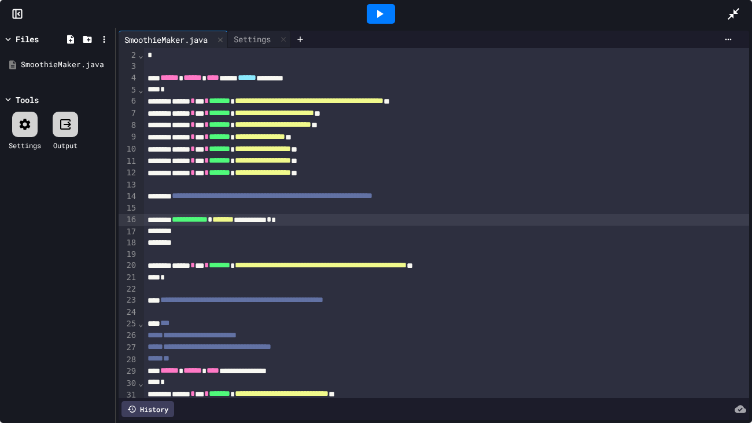
click at [343, 215] on div "**********" at bounding box center [446, 220] width 605 height 12
click at [271, 217] on span "*" at bounding box center [269, 219] width 5 height 8
click at [388, 13] on div at bounding box center [381, 14] width 28 height 20
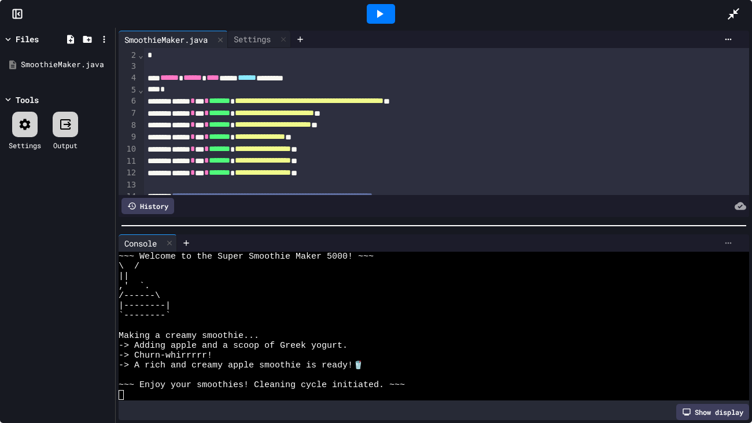
click at [728, 241] on icon at bounding box center [728, 242] width 9 height 9
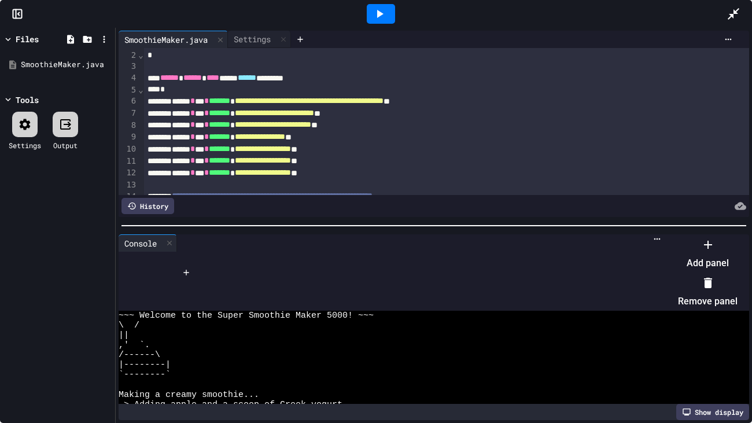
click at [710, 278] on li "Remove panel" at bounding box center [708, 292] width 60 height 37
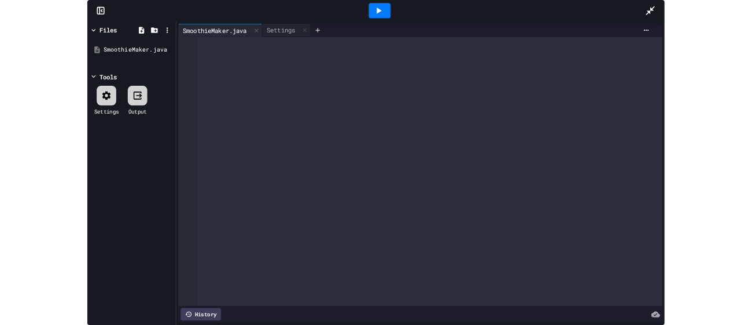
scroll to position [0, 0]
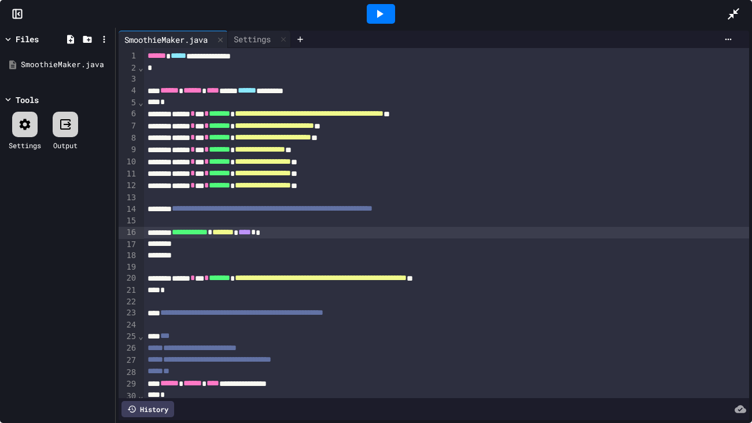
click at [251, 233] on span "****" at bounding box center [244, 232] width 13 height 8
click at [382, 12] on icon at bounding box center [380, 14] width 14 height 14
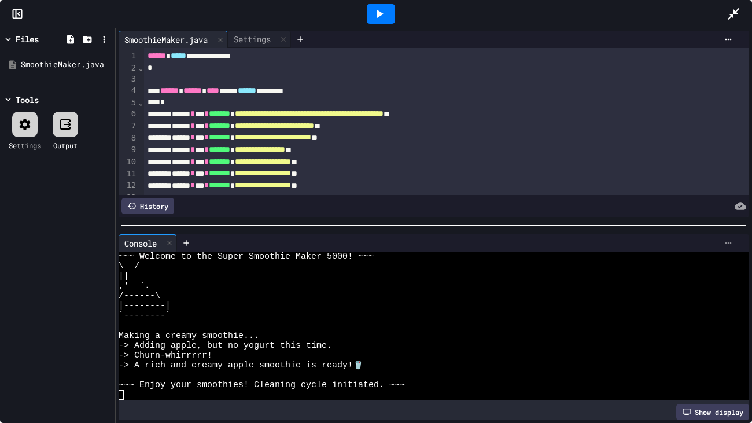
click at [734, 241] on div at bounding box center [728, 242] width 19 height 9
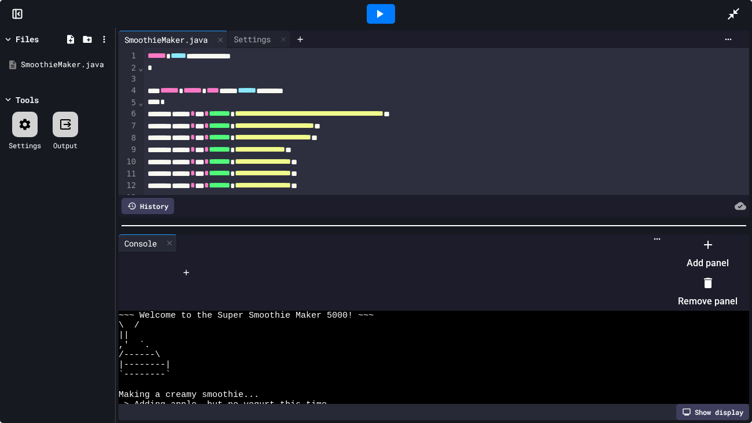
click at [704, 278] on li "Remove panel" at bounding box center [708, 292] width 60 height 37
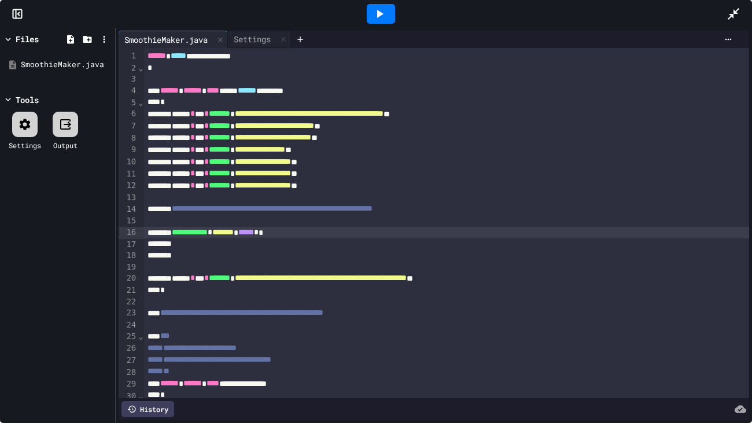
click at [732, 3] on div at bounding box center [739, 13] width 25 height 31
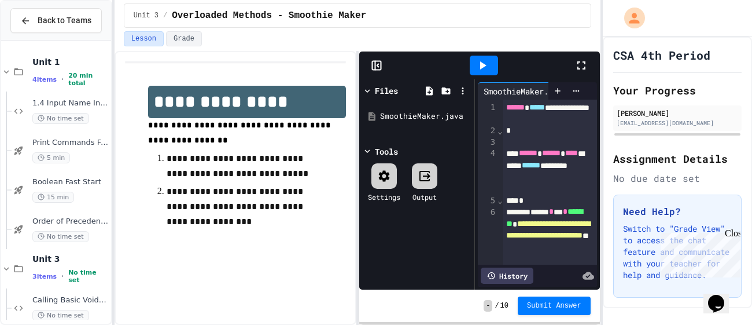
click at [587, 70] on icon at bounding box center [581, 65] width 14 height 14
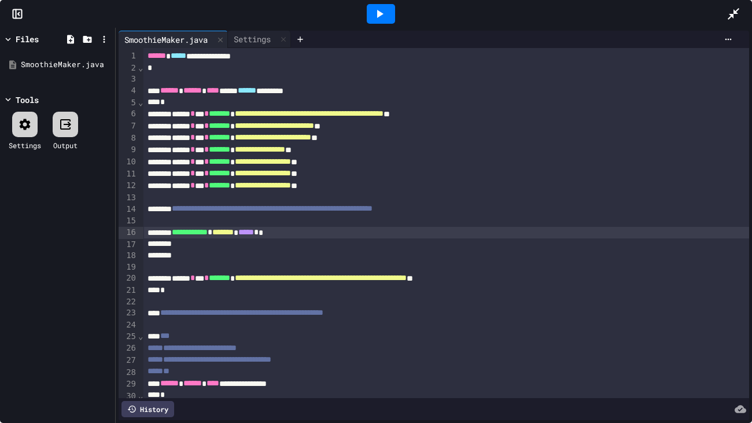
click at [234, 233] on span "*******" at bounding box center [222, 232] width 21 height 8
click at [307, 233] on div "**********" at bounding box center [446, 233] width 605 height 12
click at [388, 19] on div at bounding box center [381, 14] width 28 height 20
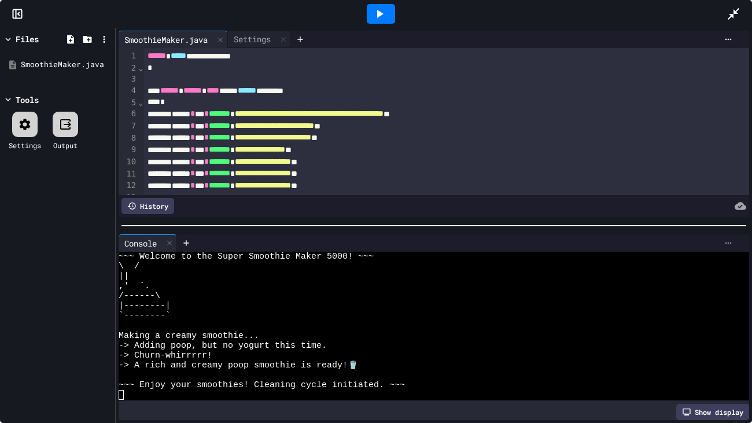
click at [728, 242] on icon at bounding box center [728, 243] width 6 height 2
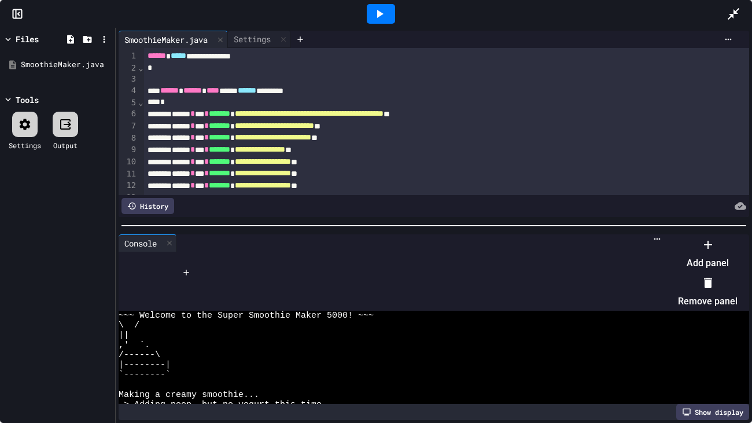
click at [705, 283] on li "Remove panel" at bounding box center [708, 292] width 60 height 37
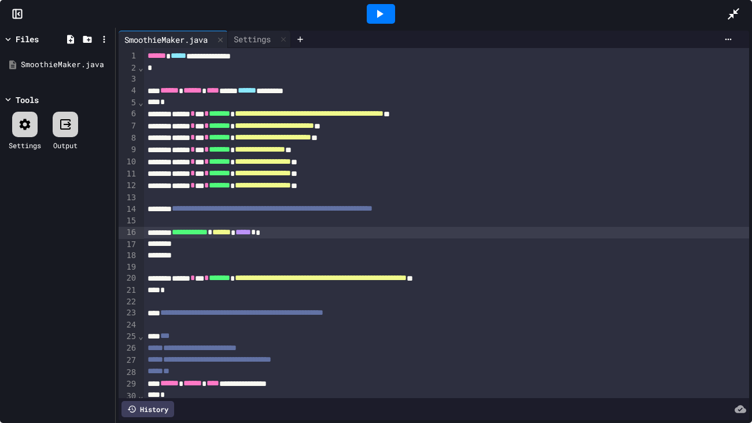
click at [231, 231] on span "******" at bounding box center [221, 232] width 19 height 8
click at [731, 17] on icon at bounding box center [734, 14] width 14 height 14
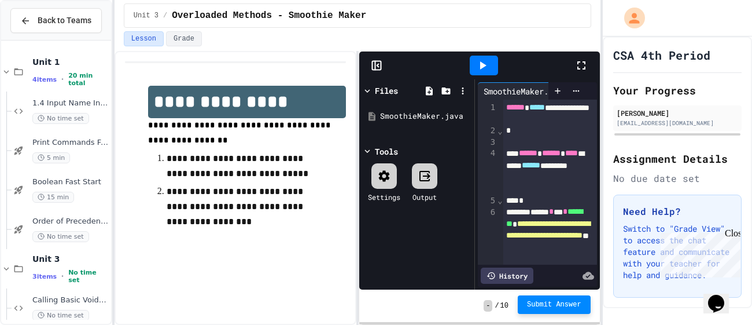
click at [562, 307] on span "Submit Answer" at bounding box center [554, 304] width 54 height 9
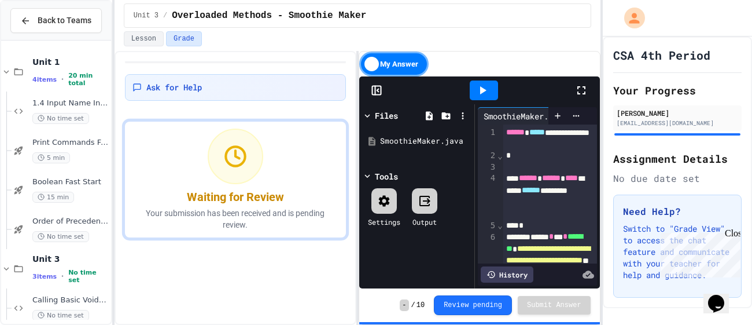
click at [735, 230] on div "Close" at bounding box center [732, 235] width 14 height 14
